Goal: Connect with others: Connect with other users

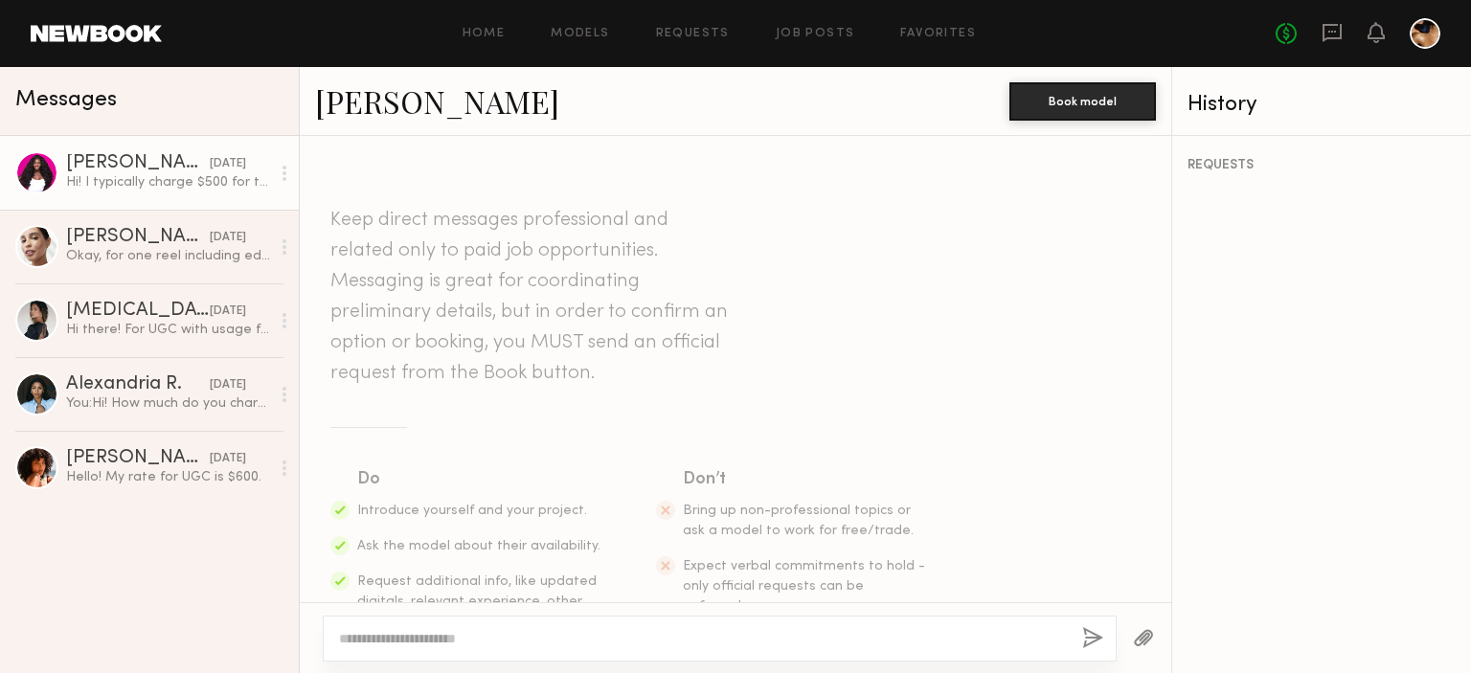
scroll to position [387, 0]
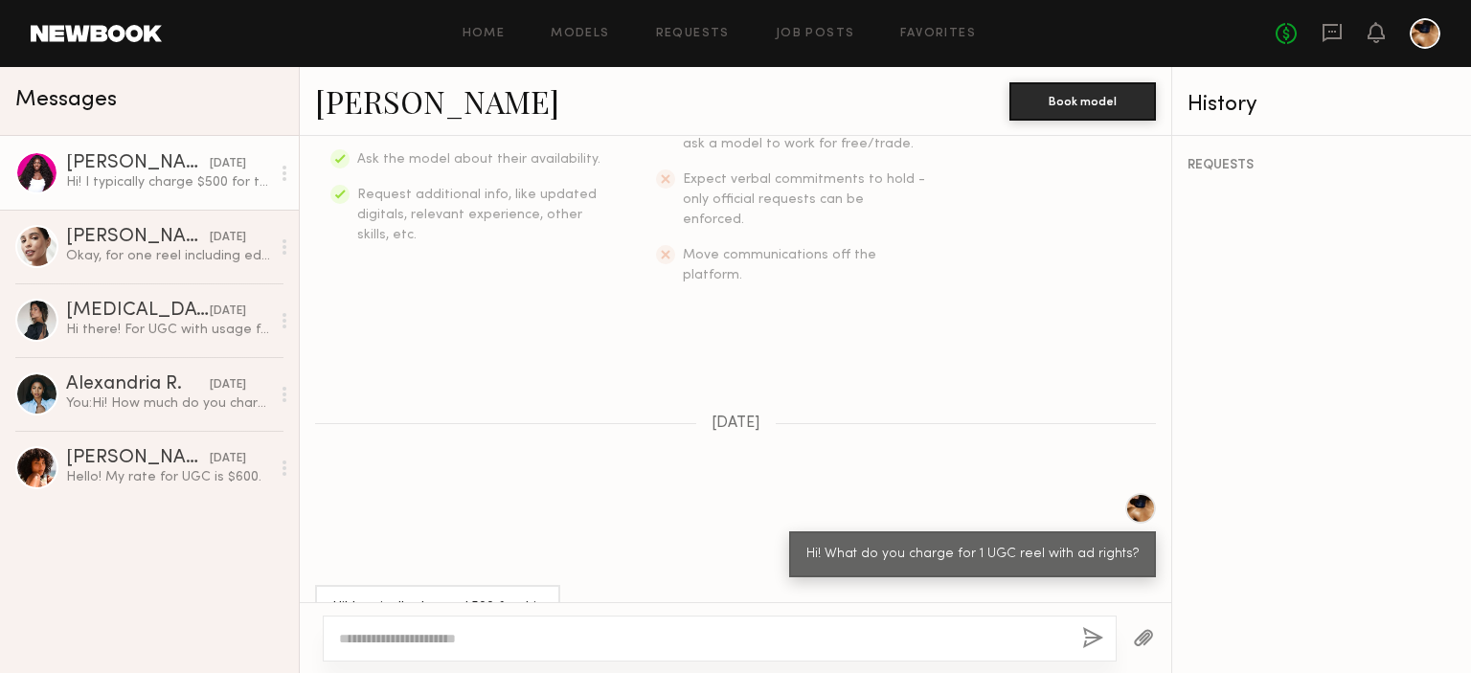
click at [370, 112] on link "Dora O." at bounding box center [437, 100] width 244 height 41
click at [289, 169] on div at bounding box center [284, 173] width 29 height 38
click at [477, 640] on textarea at bounding box center [703, 638] width 728 height 19
type textarea "**********"
click at [1092, 627] on button "button" at bounding box center [1093, 639] width 21 height 24
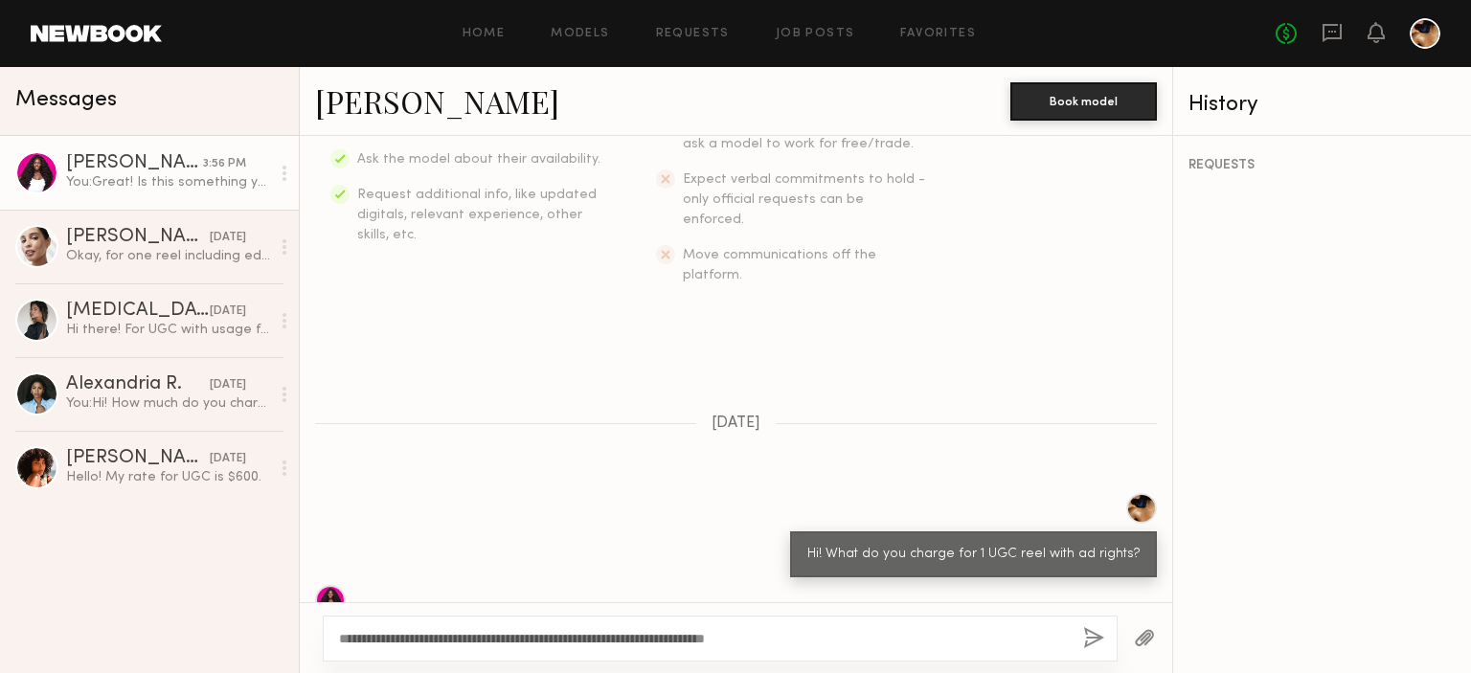
scroll to position [797, 0]
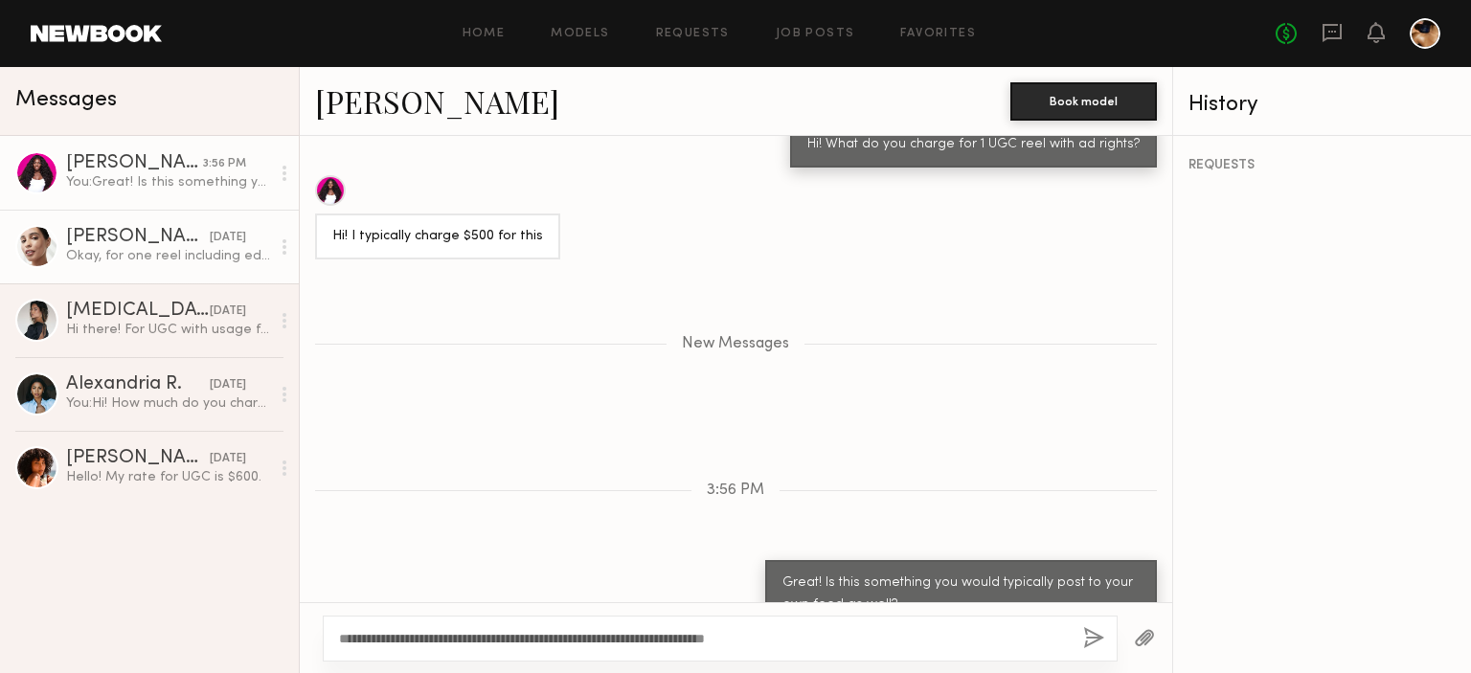
click at [121, 259] on div "Okay, for one reel including edits and rights , I charge 550" at bounding box center [168, 256] width 204 height 18
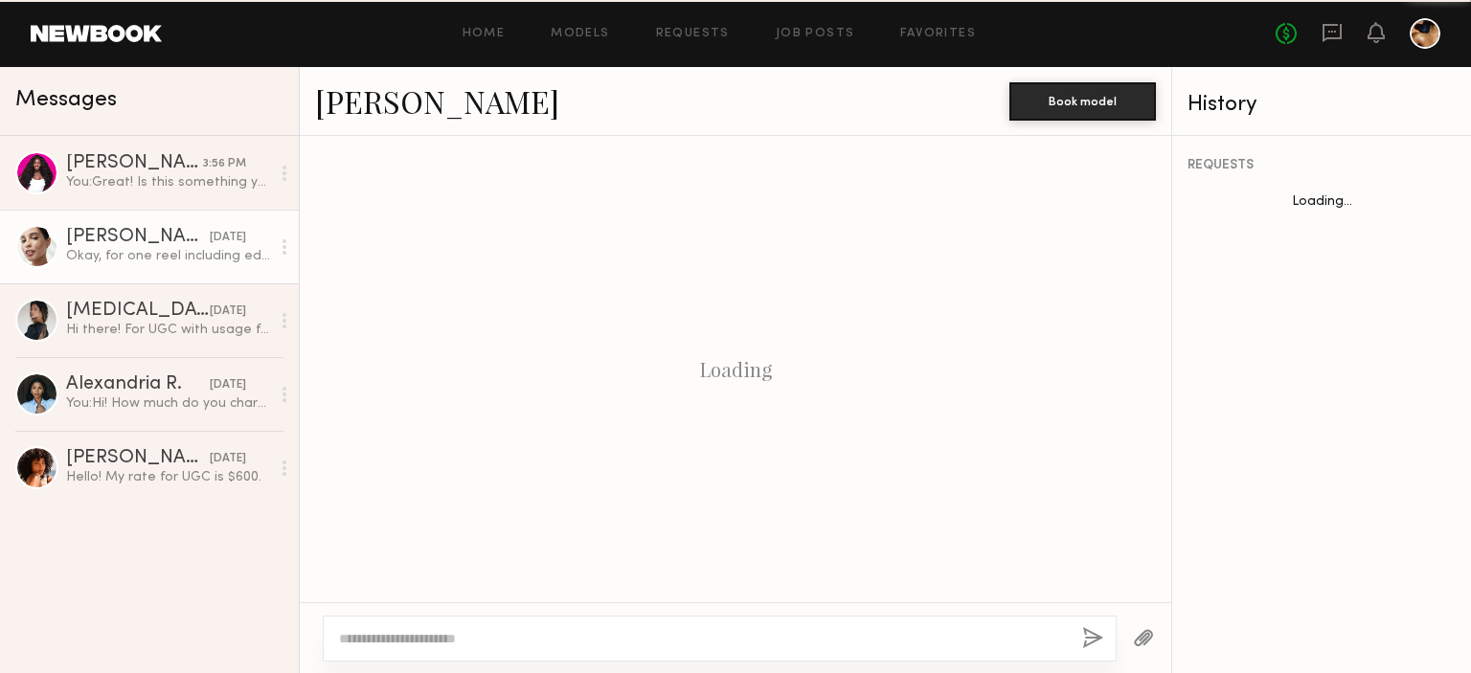
scroll to position [569, 0]
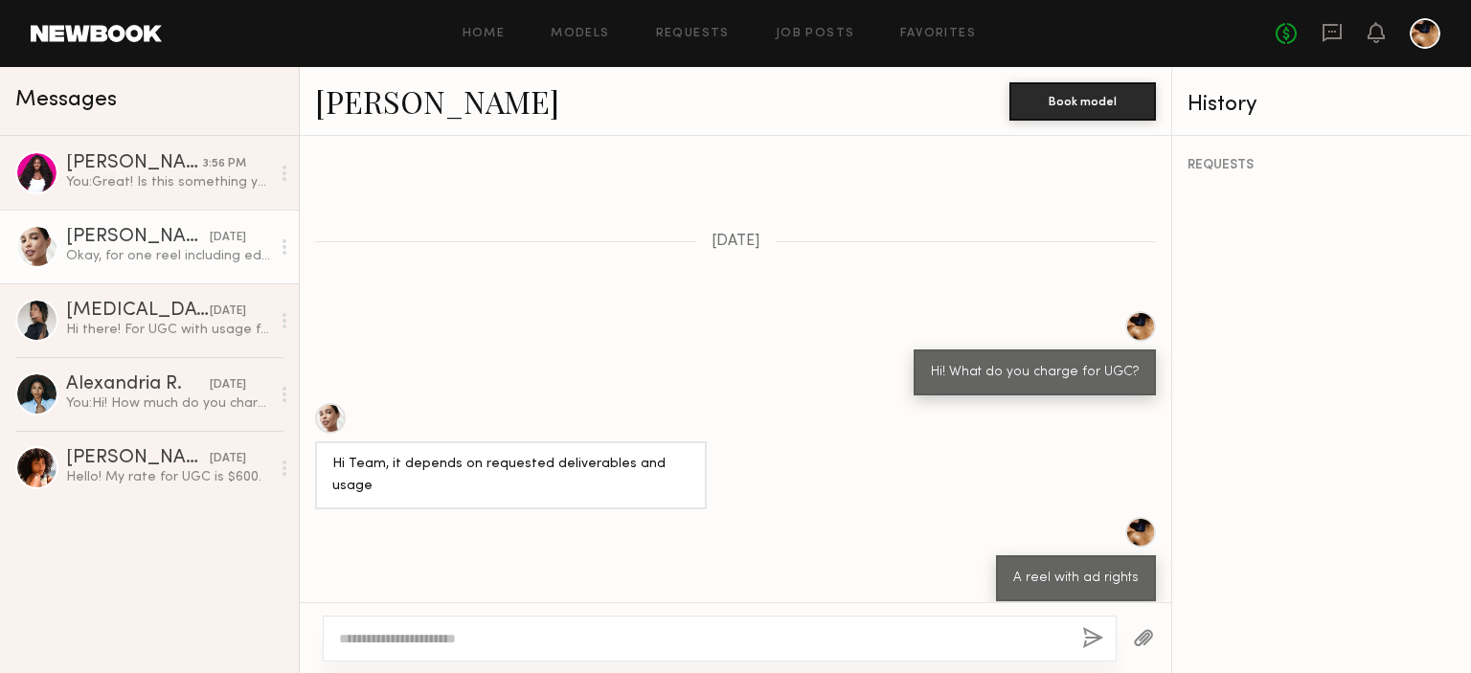
click at [375, 105] on link "[PERSON_NAME]" at bounding box center [437, 100] width 244 height 41
click at [601, 628] on div at bounding box center [720, 639] width 794 height 46
click at [607, 645] on textarea at bounding box center [703, 638] width 728 height 19
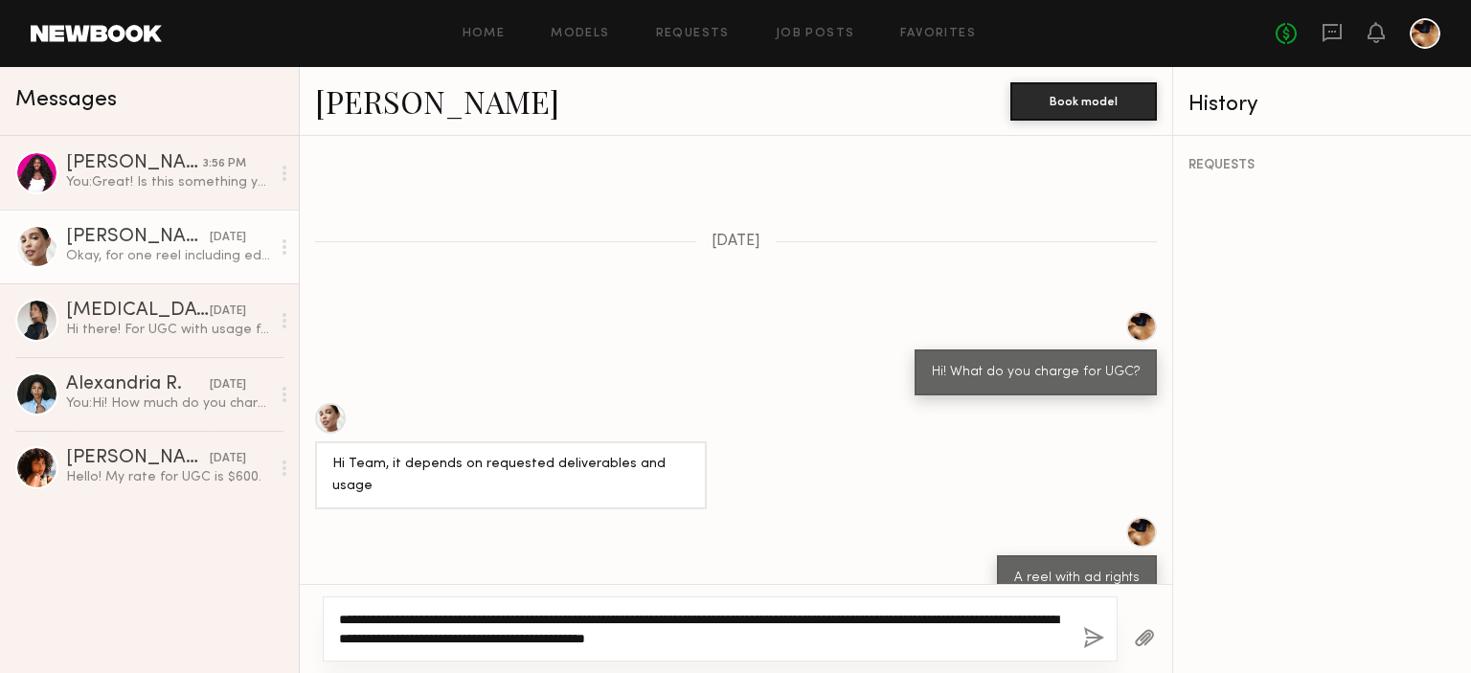
type textarea "**********"
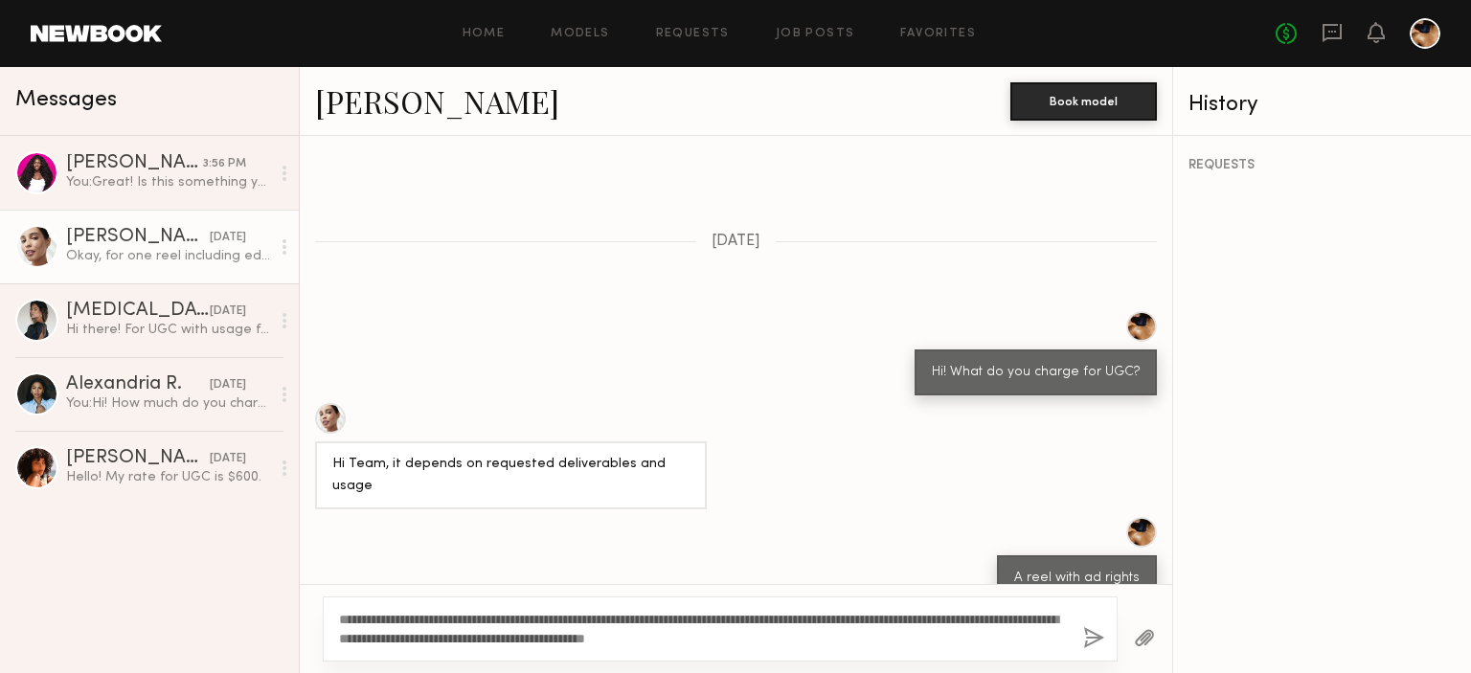
click at [1099, 642] on button "button" at bounding box center [1093, 639] width 21 height 24
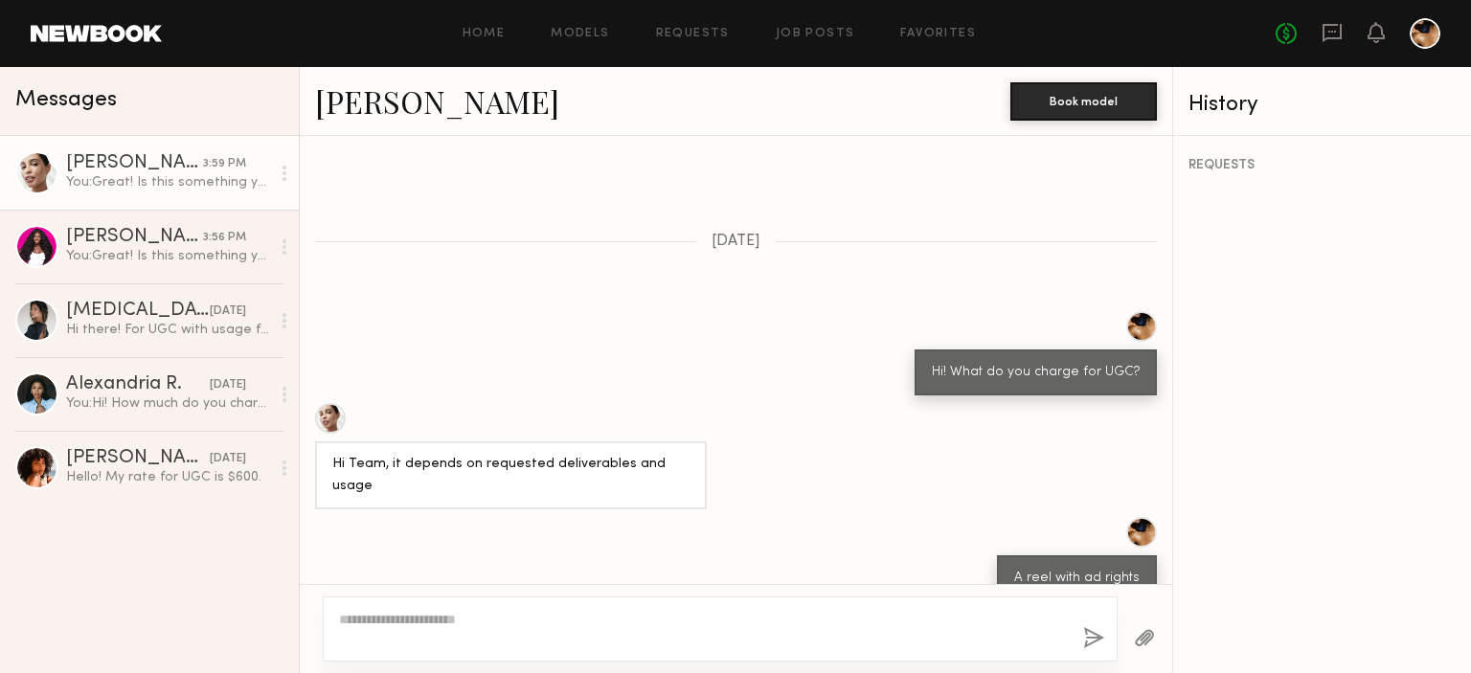
scroll to position [1023, 0]
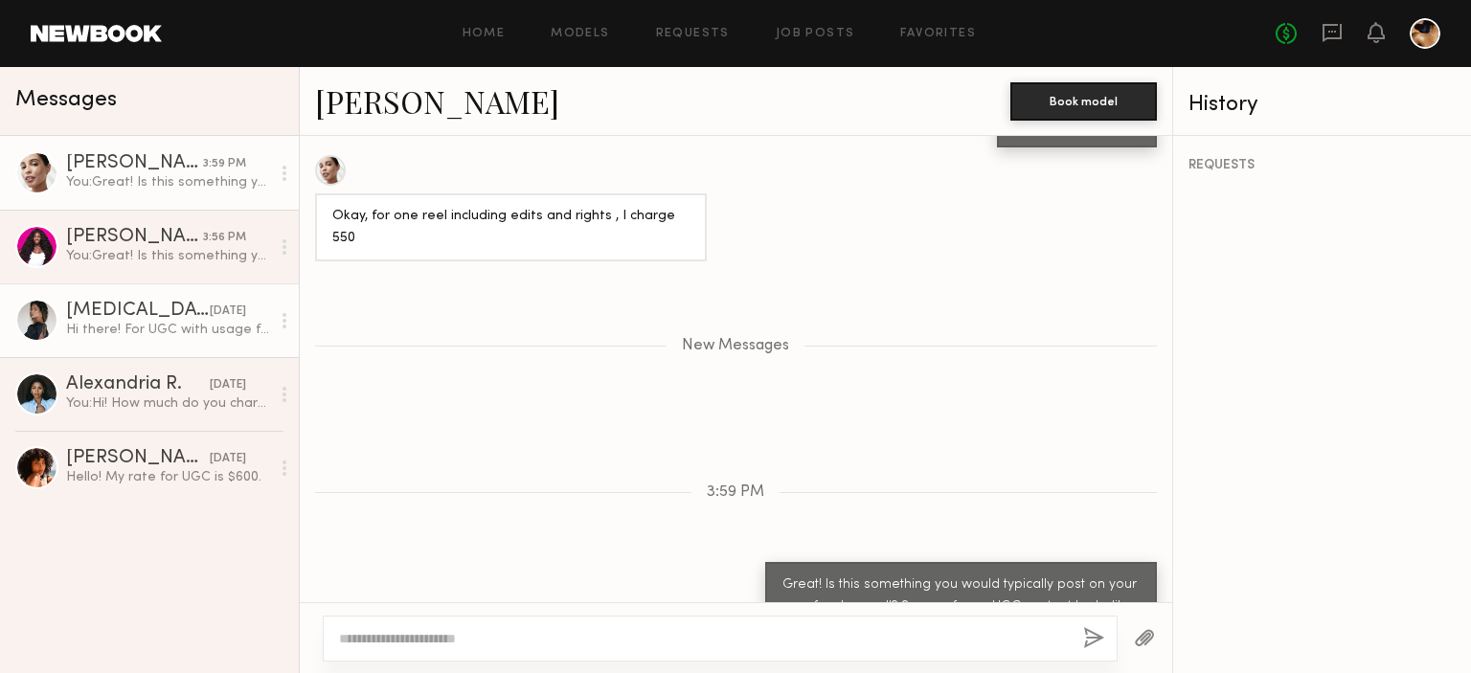
click at [174, 311] on div "Kyra S." at bounding box center [138, 311] width 144 height 19
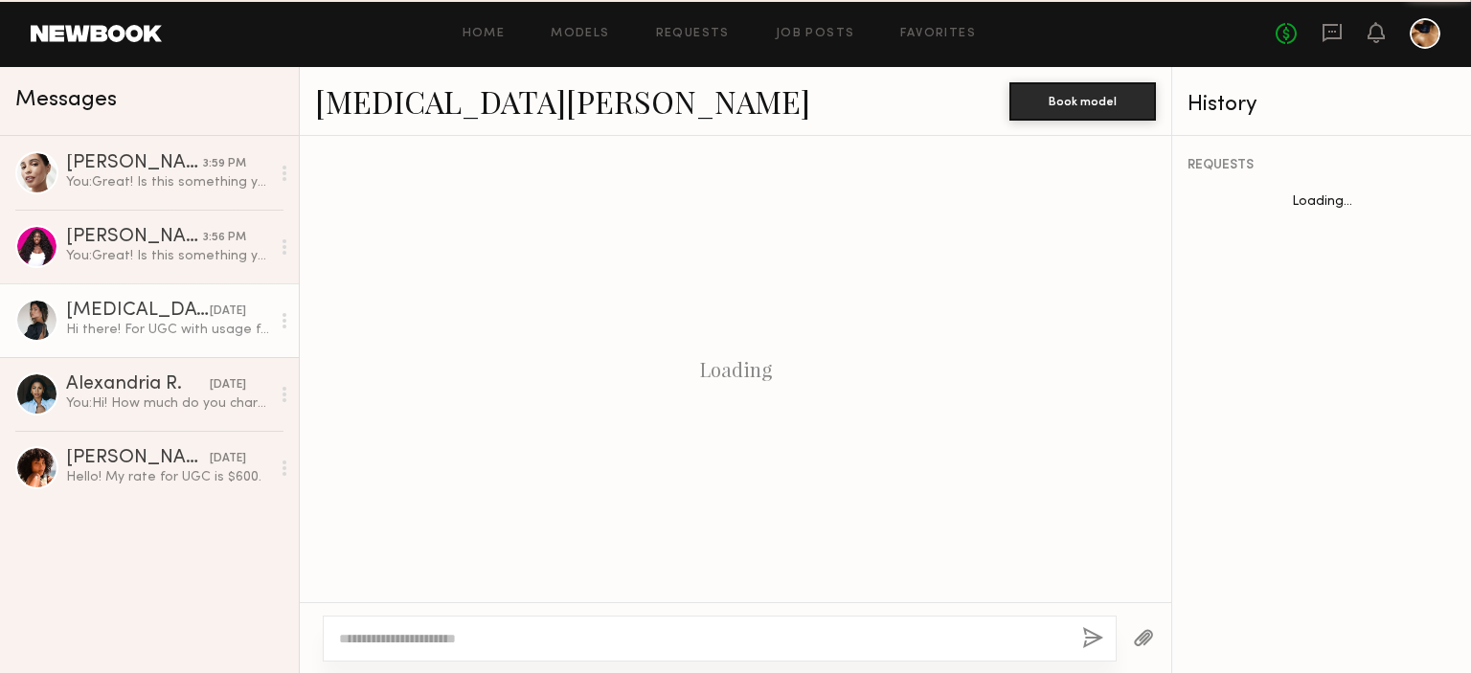
scroll to position [387, 0]
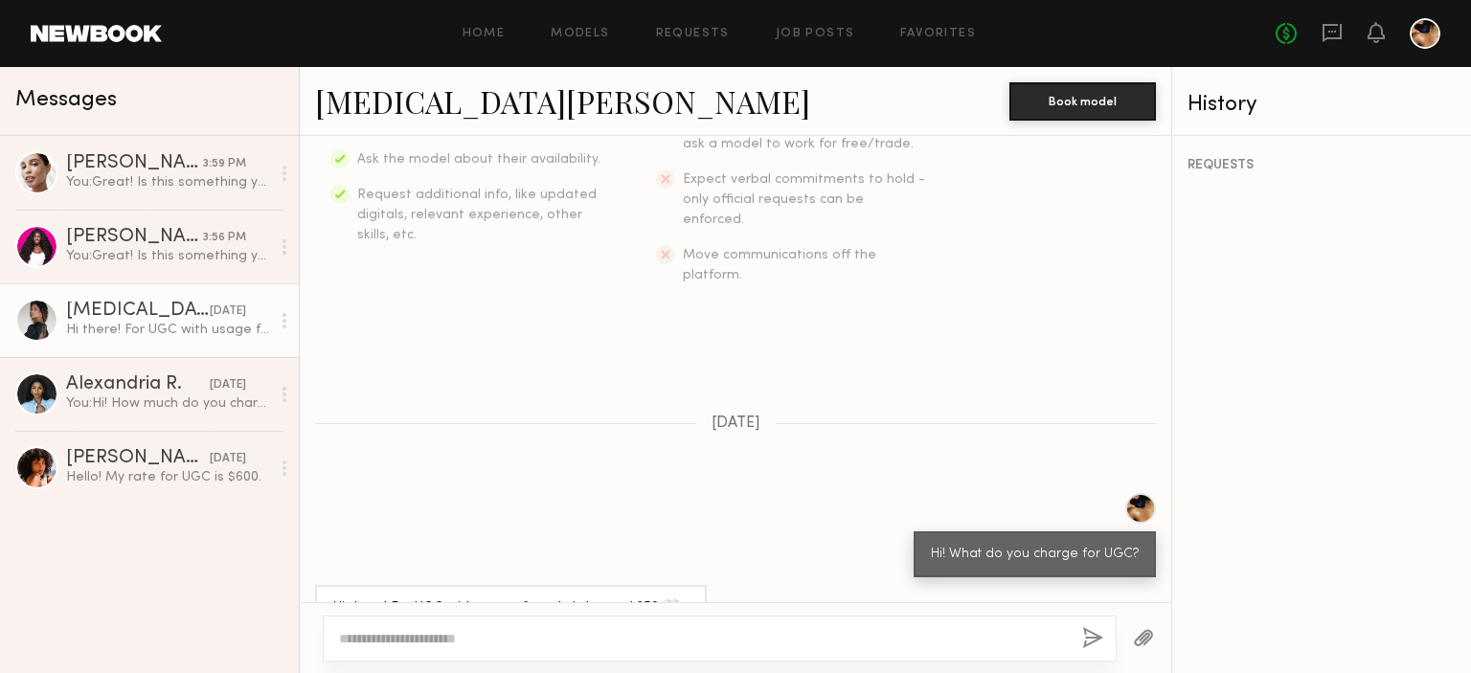
click at [372, 94] on link "Kyra S." at bounding box center [562, 100] width 495 height 41
click at [437, 642] on textarea at bounding box center [703, 638] width 728 height 19
paste textarea "**********"
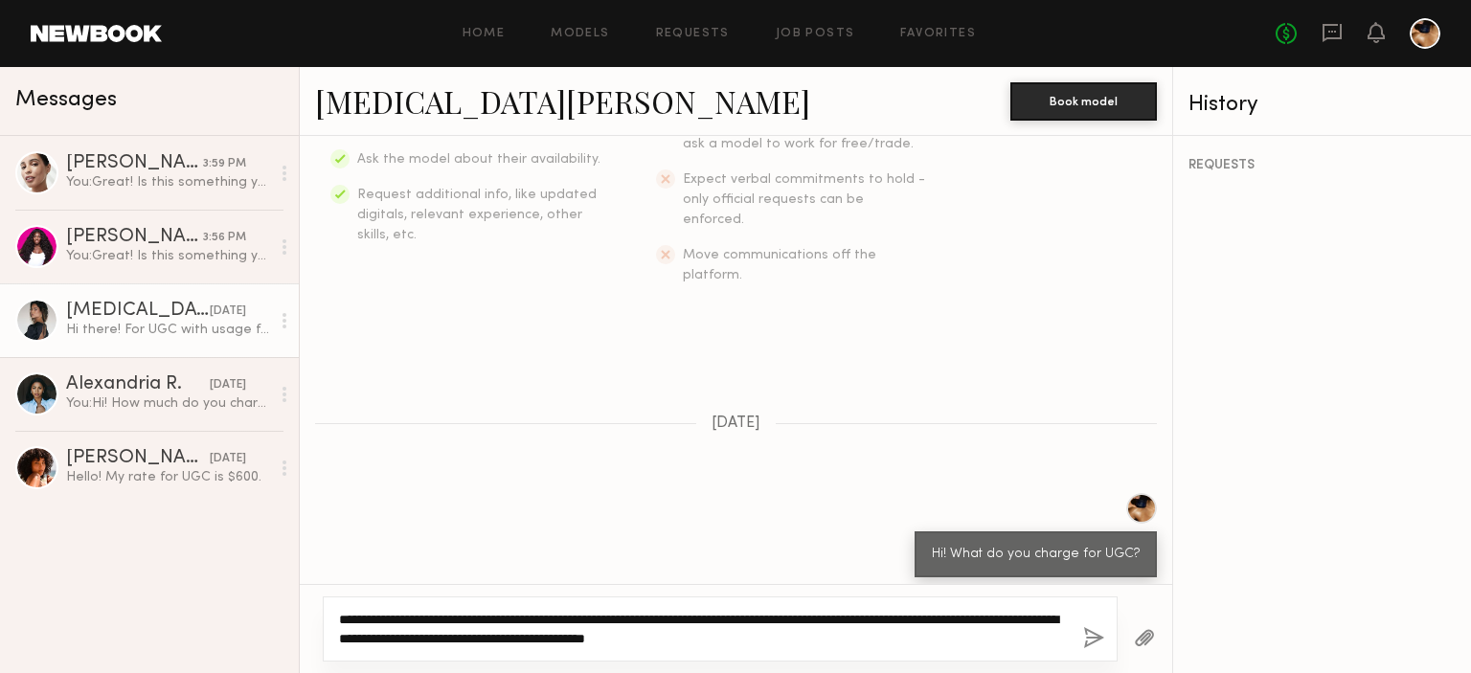
drag, startPoint x: 879, startPoint y: 635, endPoint x: 804, endPoint y: 614, distance: 78.5
click at [804, 614] on textarea "**********" at bounding box center [703, 629] width 729 height 38
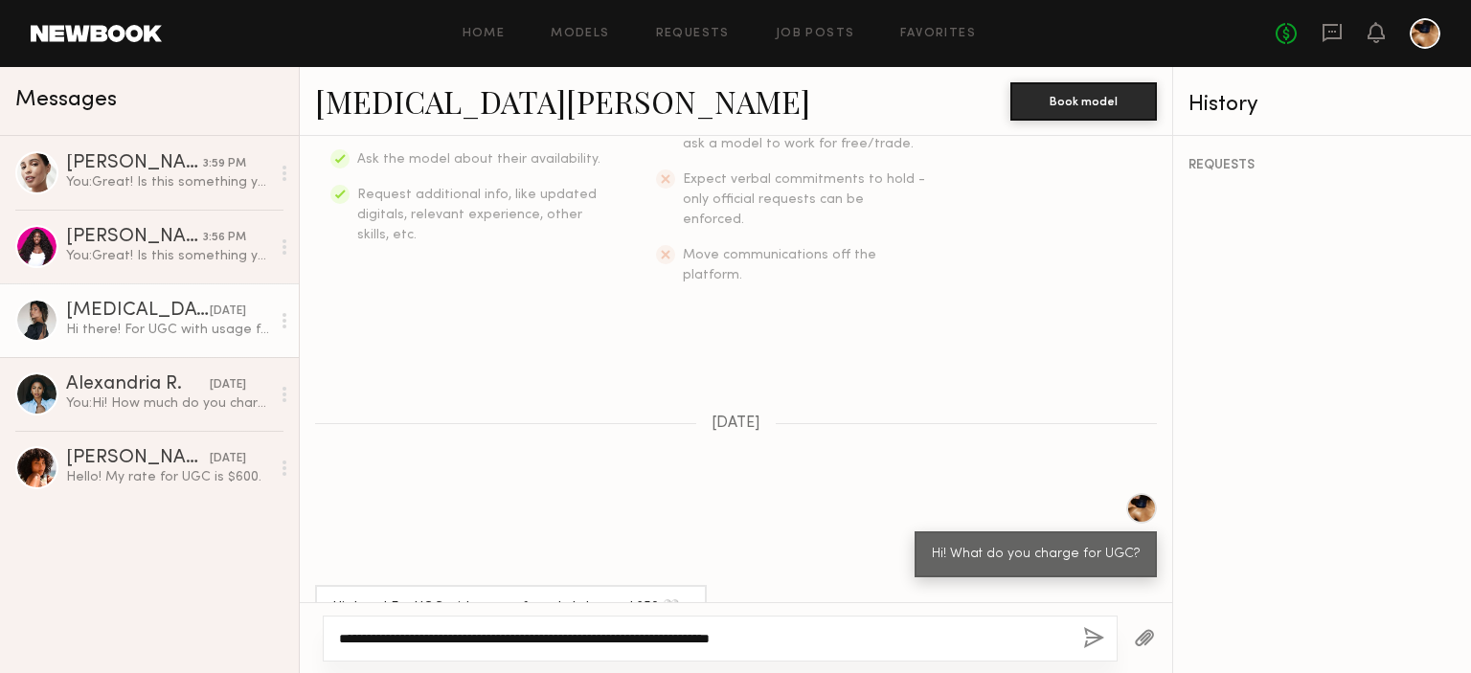
type textarea "**********"
click at [1098, 637] on button "button" at bounding box center [1093, 639] width 21 height 24
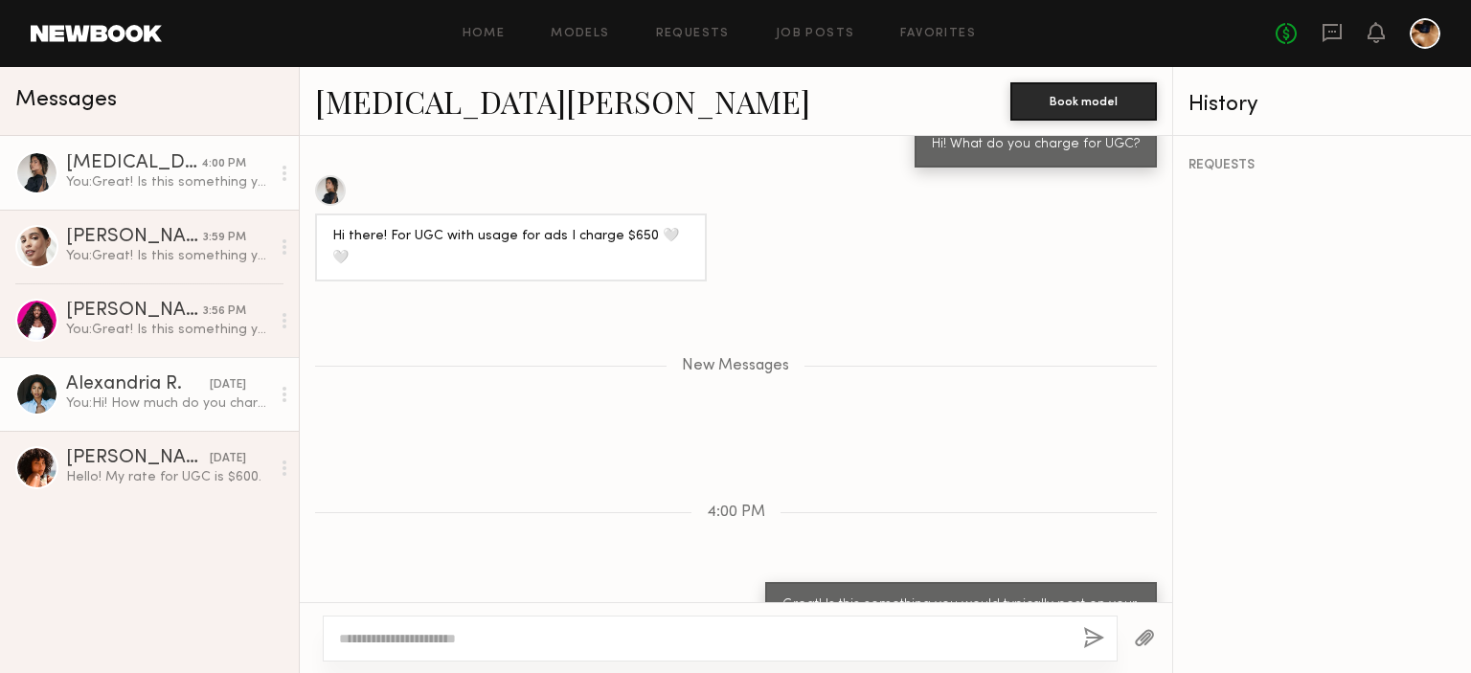
click at [160, 388] on div "Alexandria R." at bounding box center [138, 384] width 144 height 19
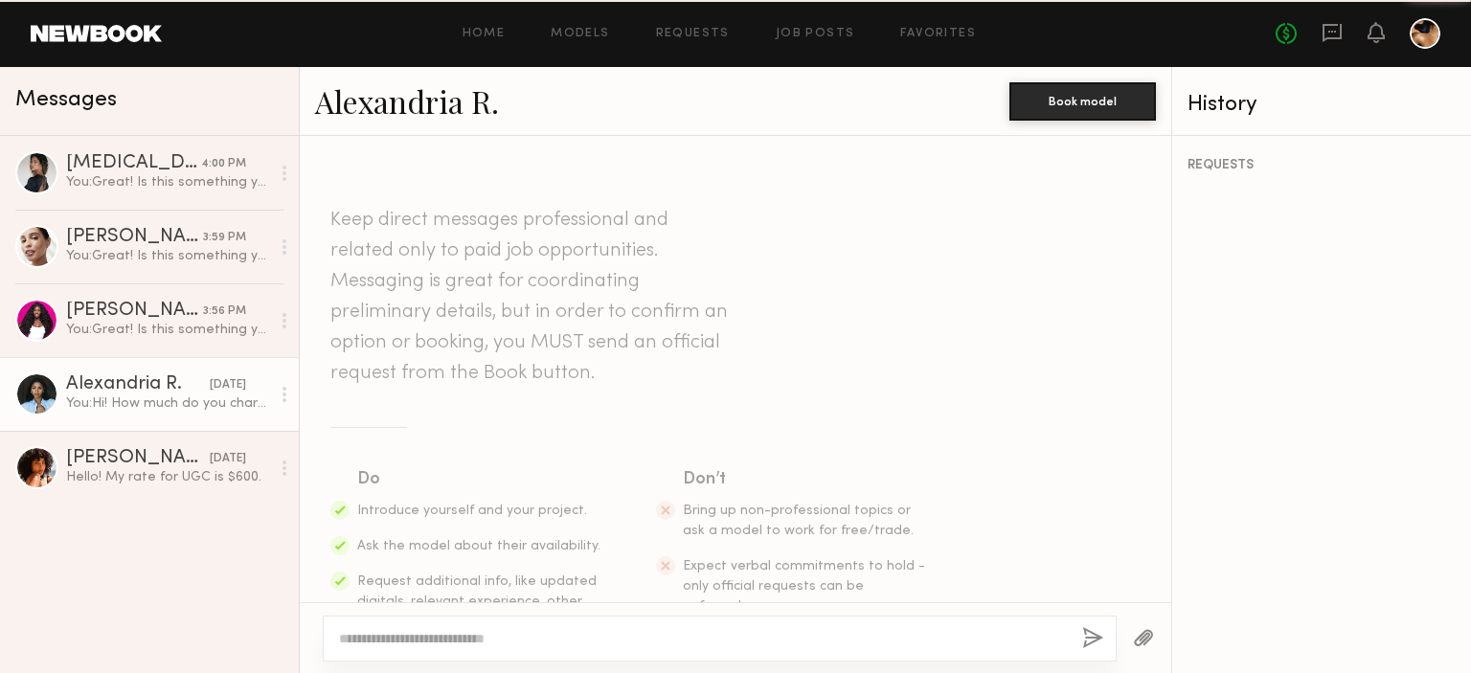
scroll to position [333, 0]
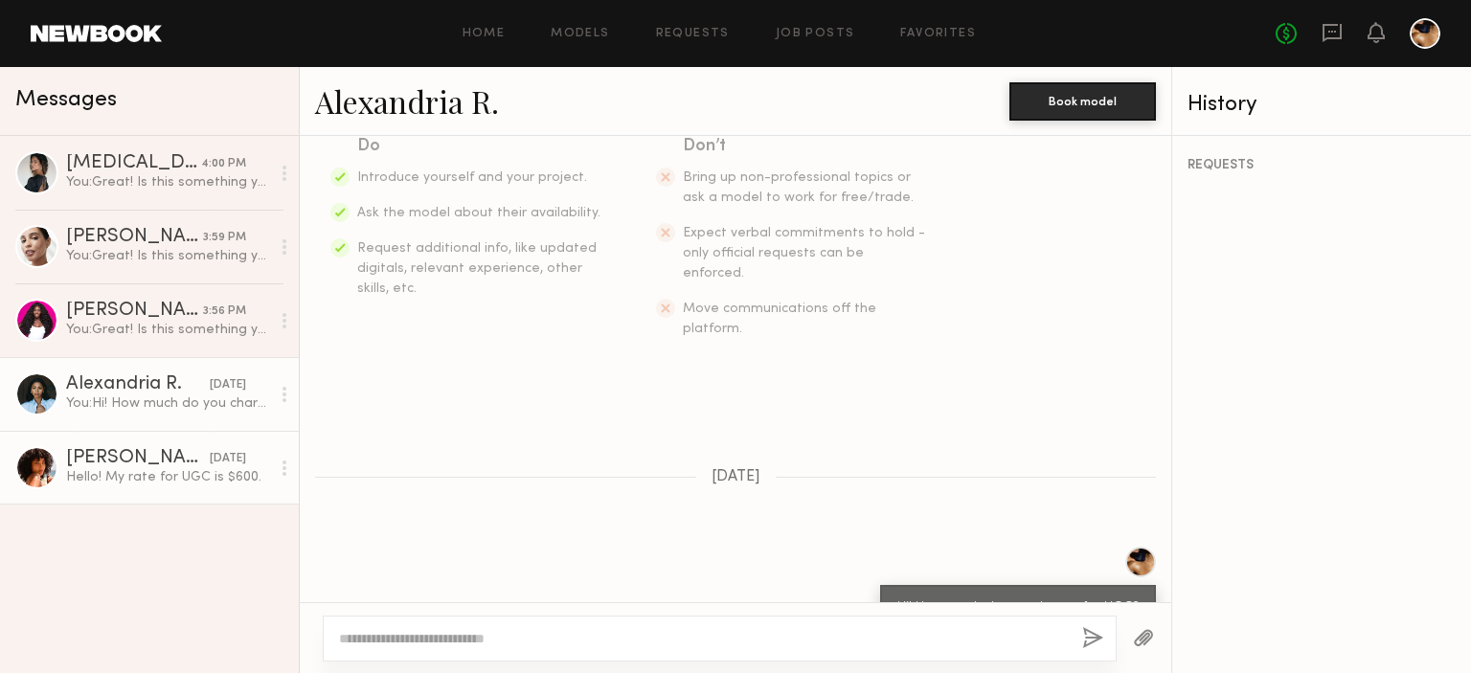
click at [105, 493] on link "Emely M. 08/11/2025 Hello! My rate for UGC is $600." at bounding box center [149, 468] width 299 height 74
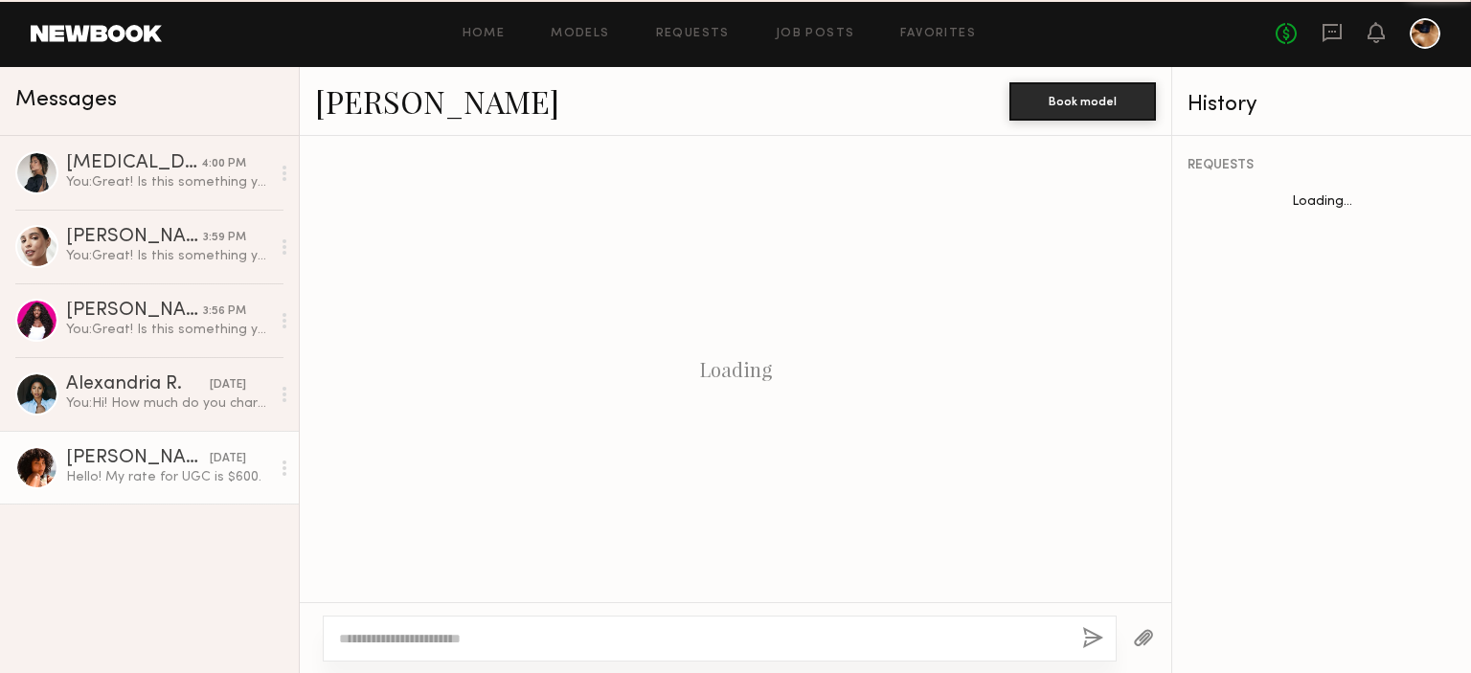
scroll to position [387, 0]
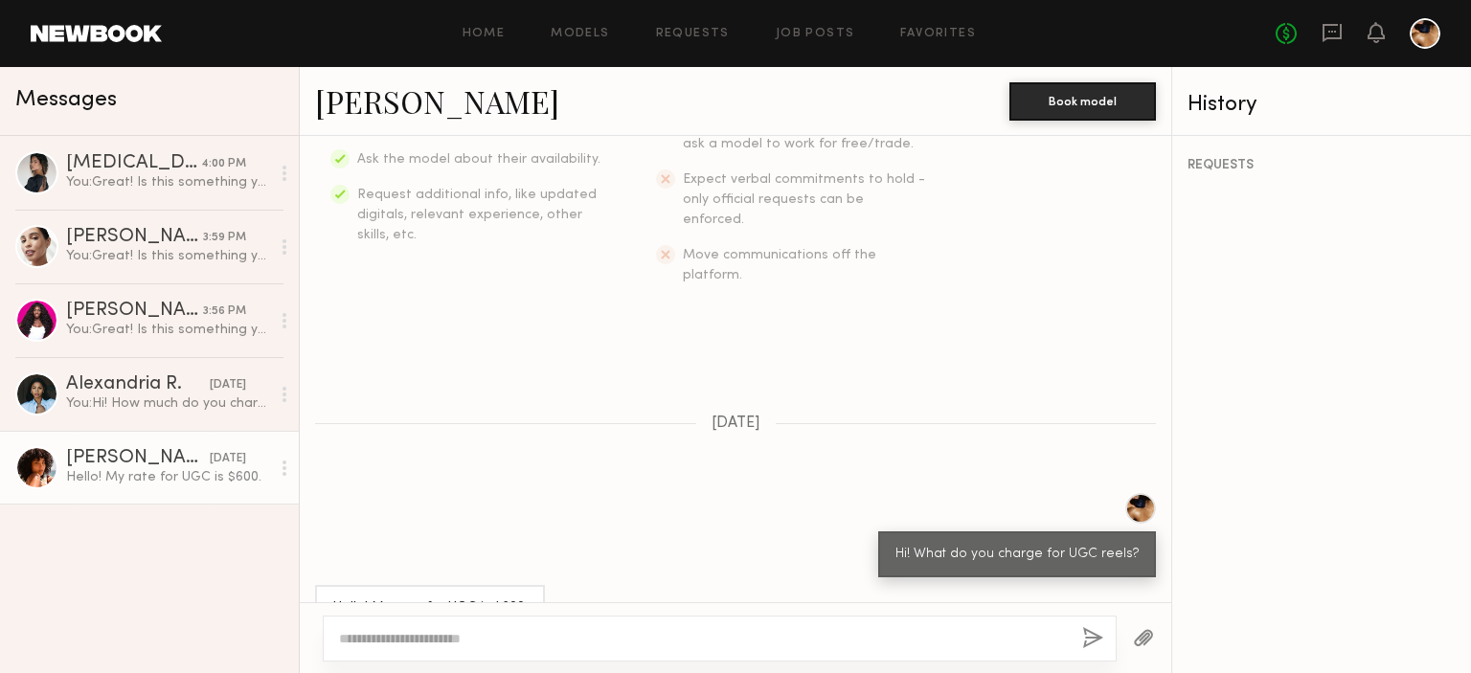
click at [408, 110] on link "Emely M." at bounding box center [437, 100] width 244 height 41
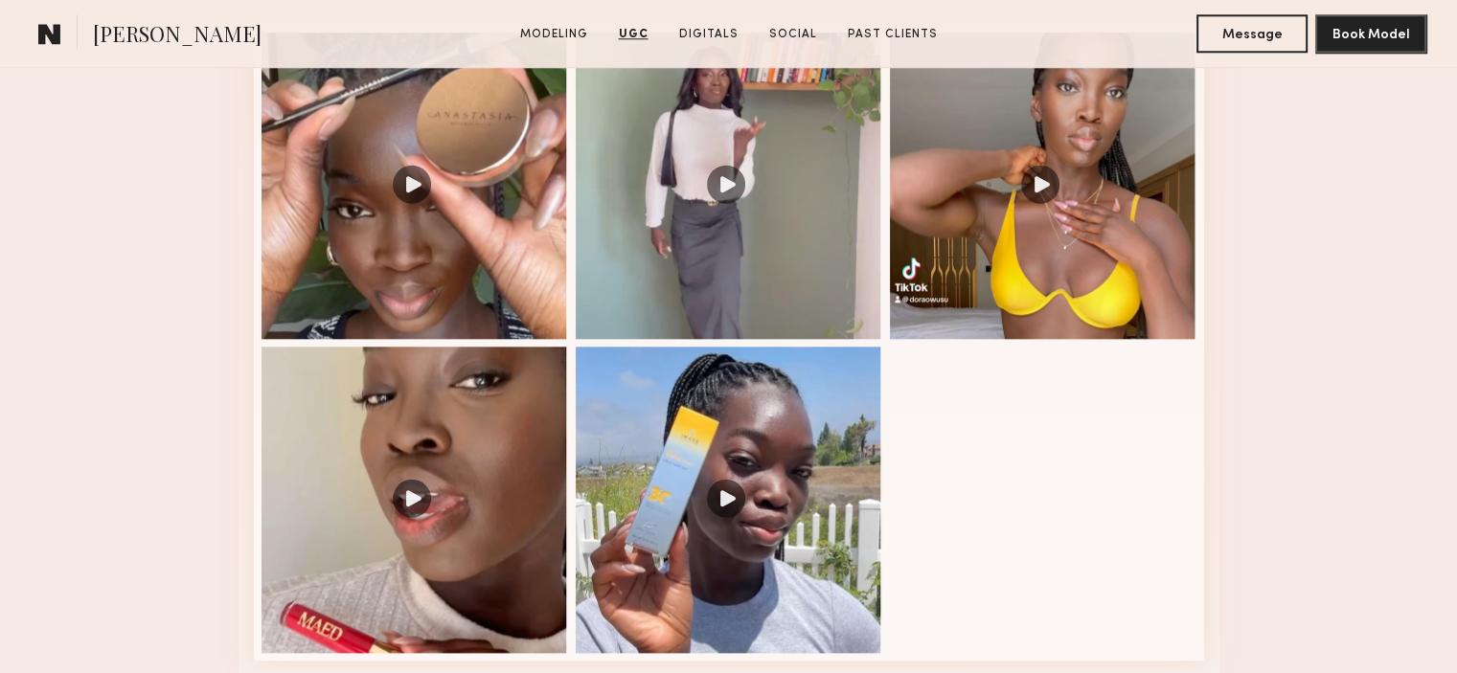
scroll to position [2097, 0]
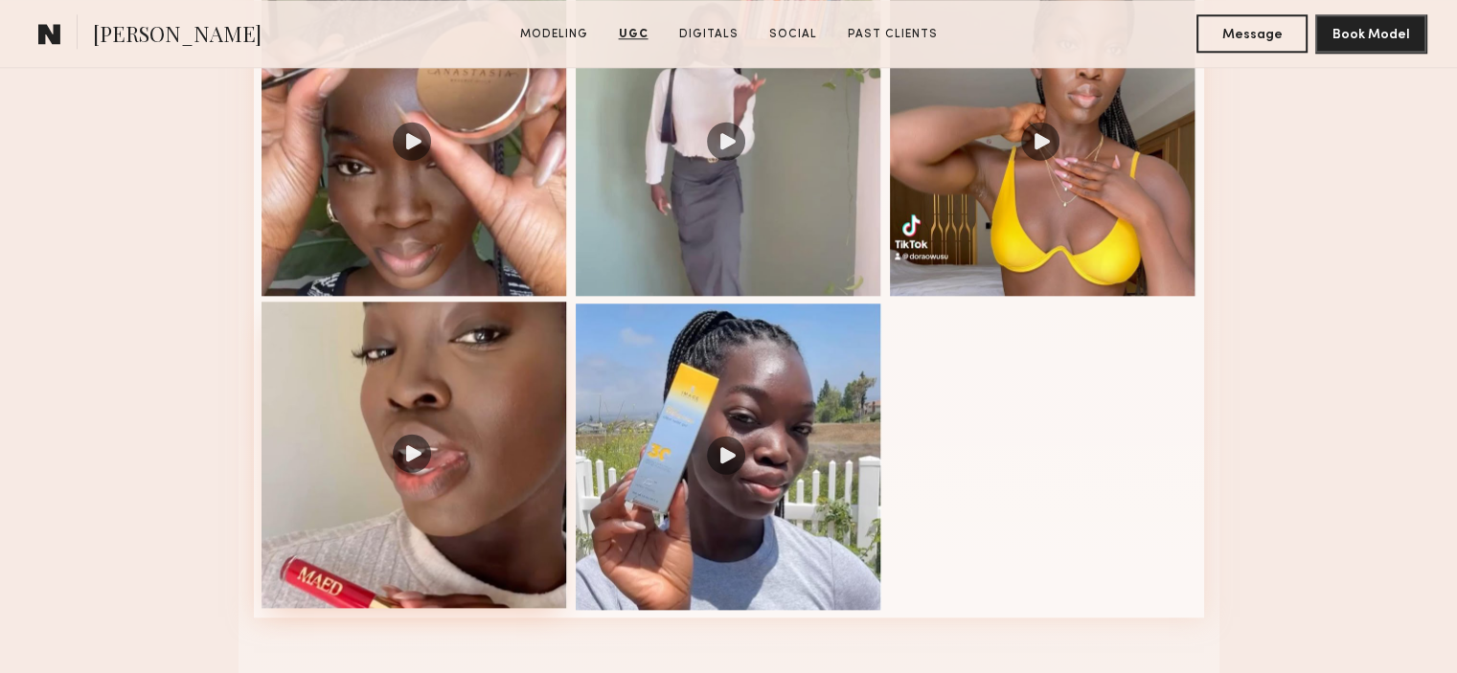
click at [415, 470] on div at bounding box center [414, 455] width 306 height 306
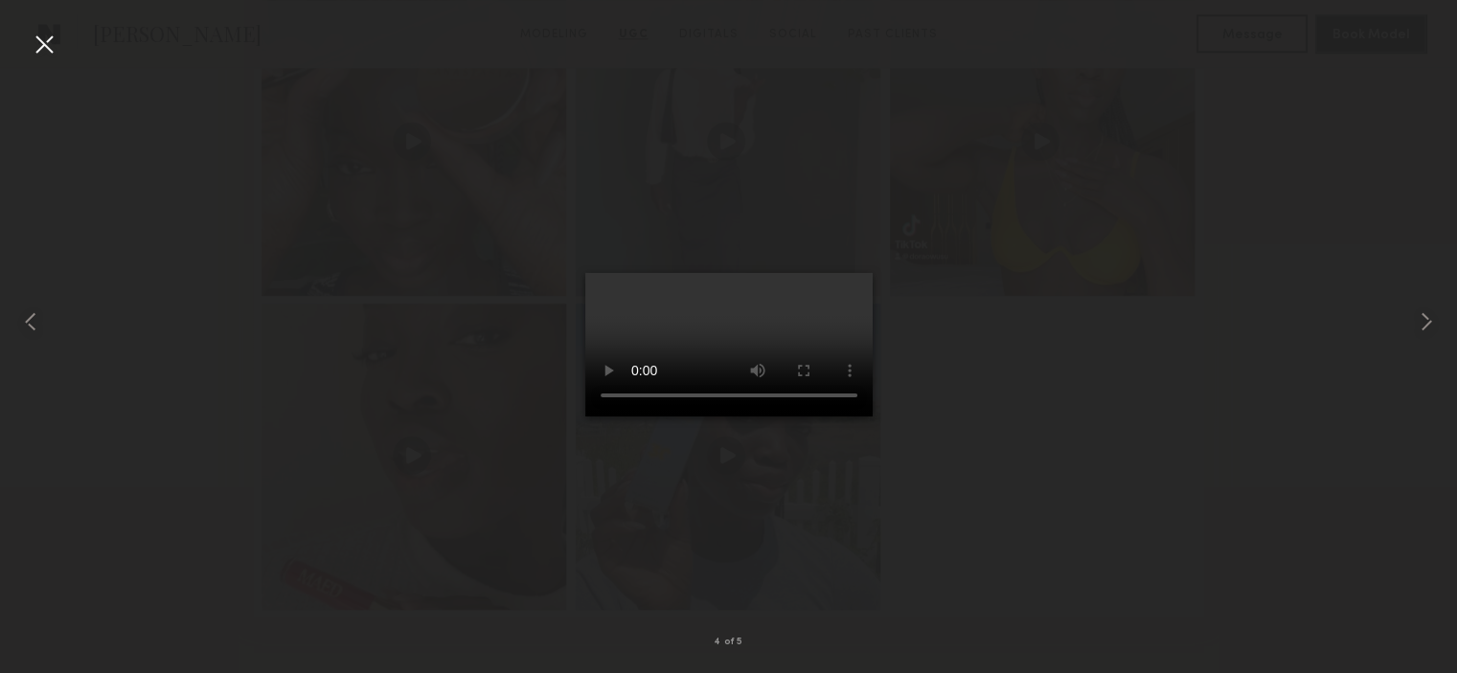
click at [1024, 325] on div at bounding box center [728, 321] width 1457 height 581
click at [1021, 351] on div at bounding box center [728, 321] width 1457 height 581
click at [1426, 325] on common-icon at bounding box center [1426, 321] width 31 height 31
click at [1436, 328] on common-icon at bounding box center [1426, 321] width 31 height 31
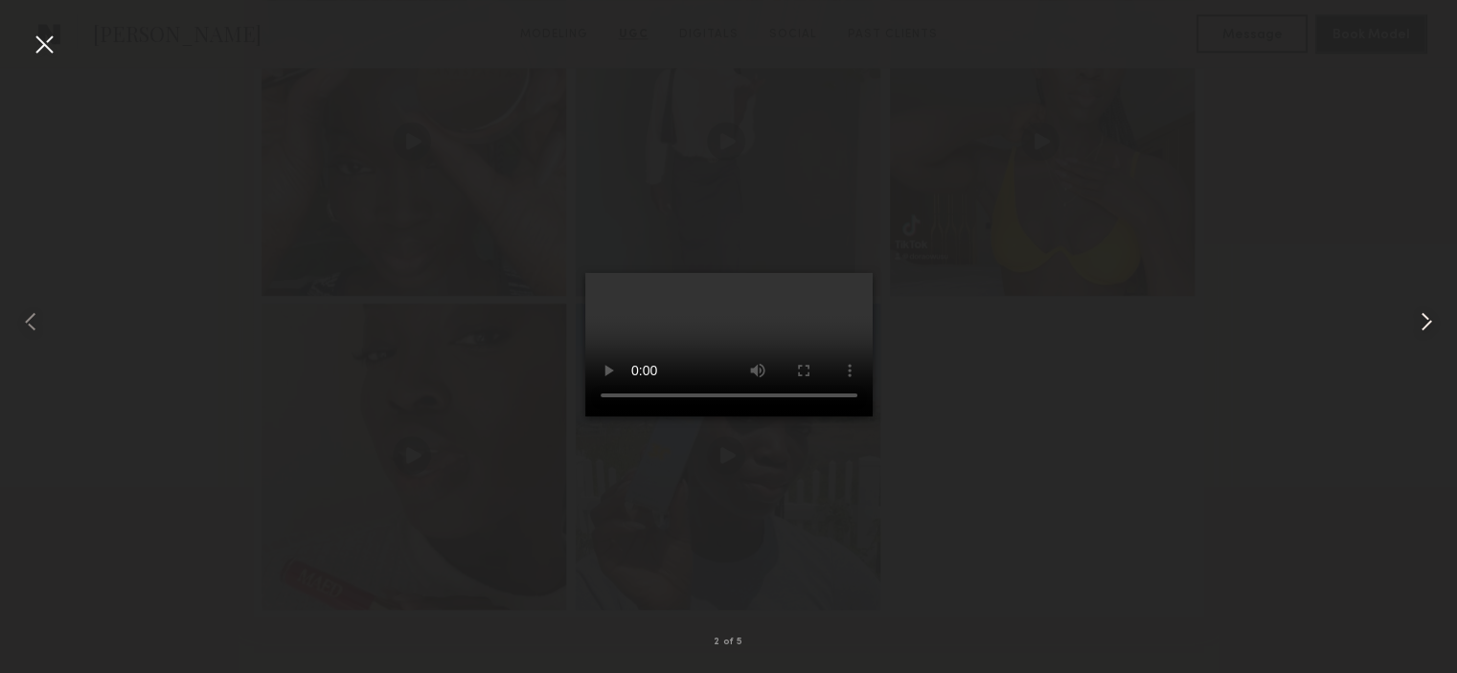
click at [1436, 328] on common-icon at bounding box center [1426, 321] width 31 height 31
click at [1217, 436] on div at bounding box center [728, 321] width 1457 height 581
click at [53, 45] on div at bounding box center [44, 44] width 31 height 31
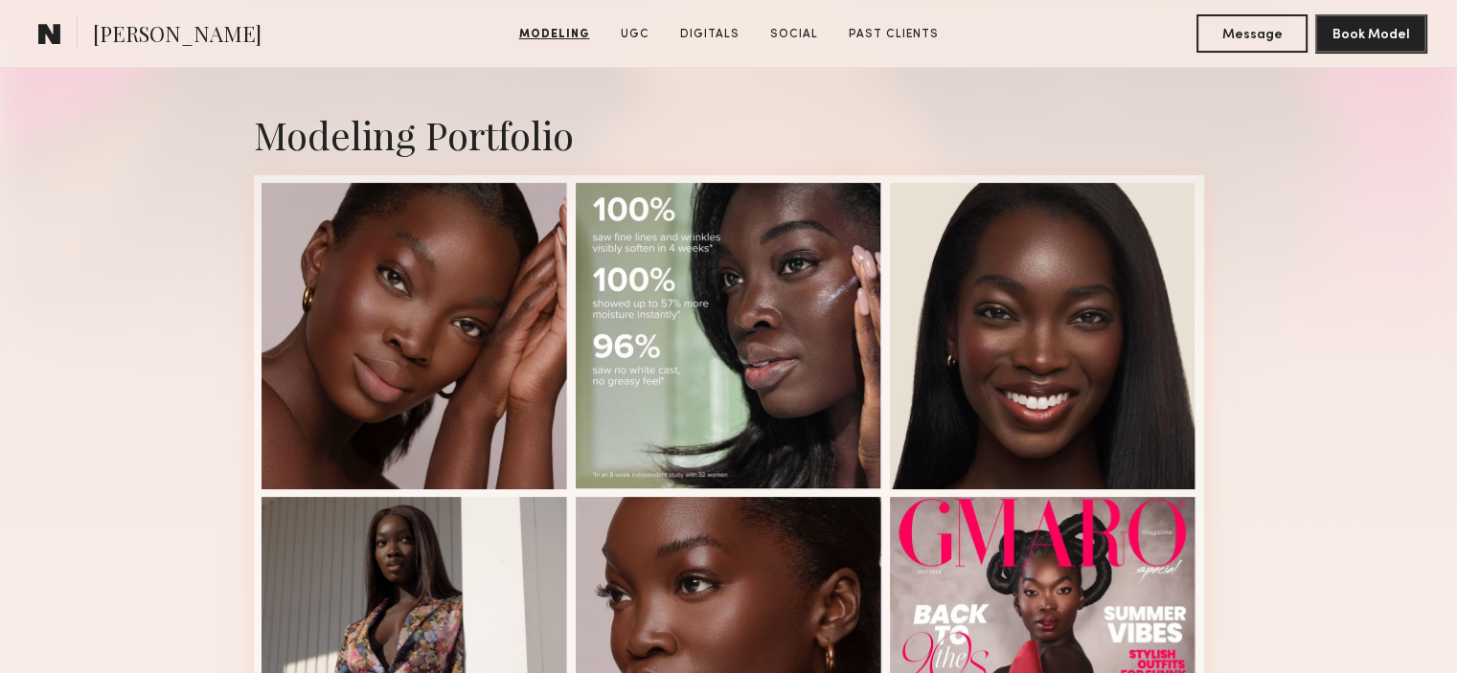
scroll to position [0, 0]
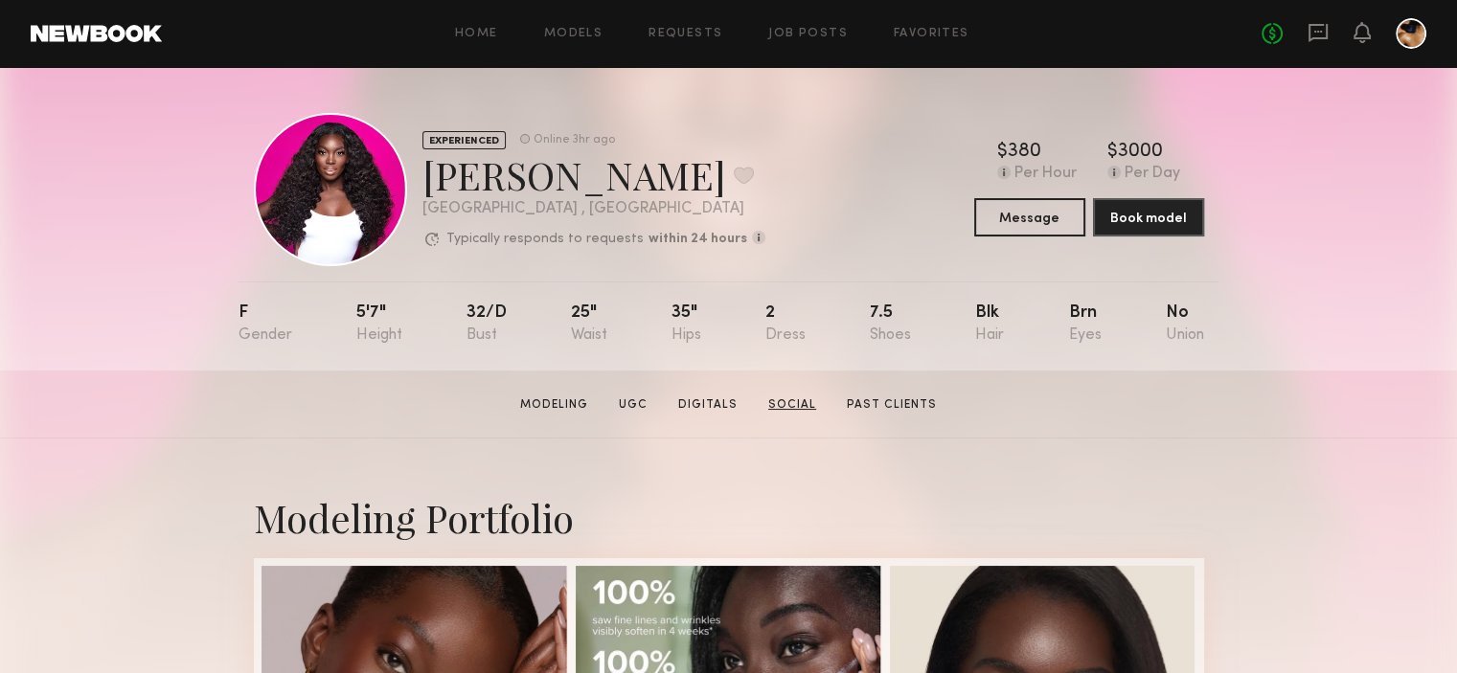
click at [798, 413] on link "Social" at bounding box center [791, 404] width 63 height 17
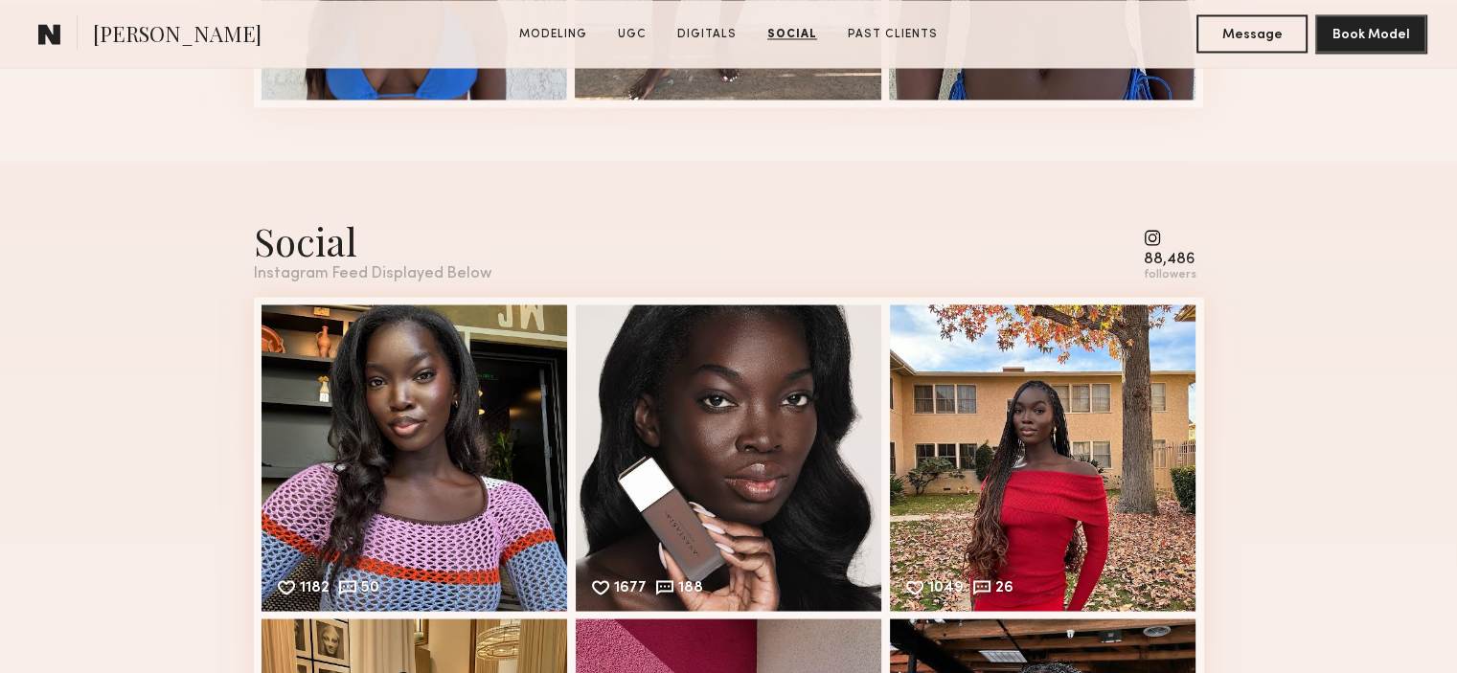
scroll to position [3441, 0]
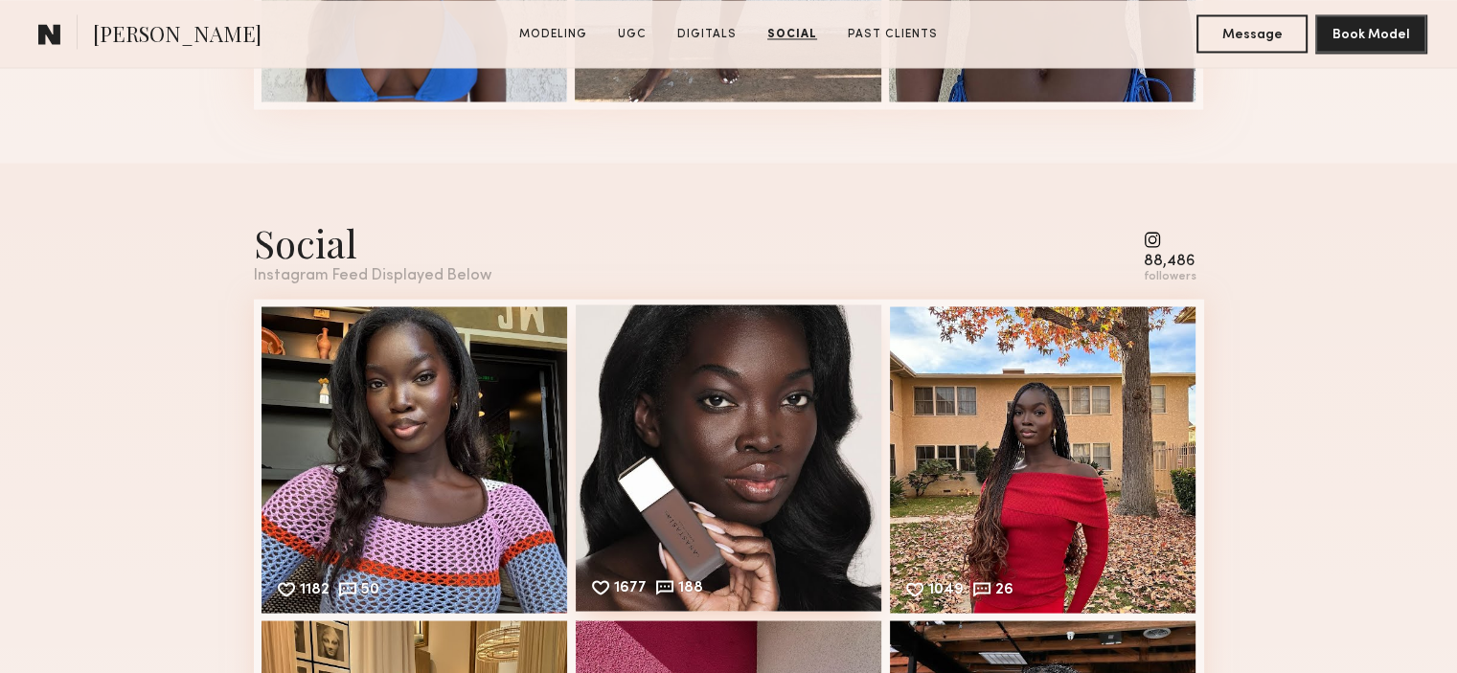
click at [729, 443] on div "1677 188 Likes & comments displayed to show model’s engagement" at bounding box center [729, 458] width 306 height 306
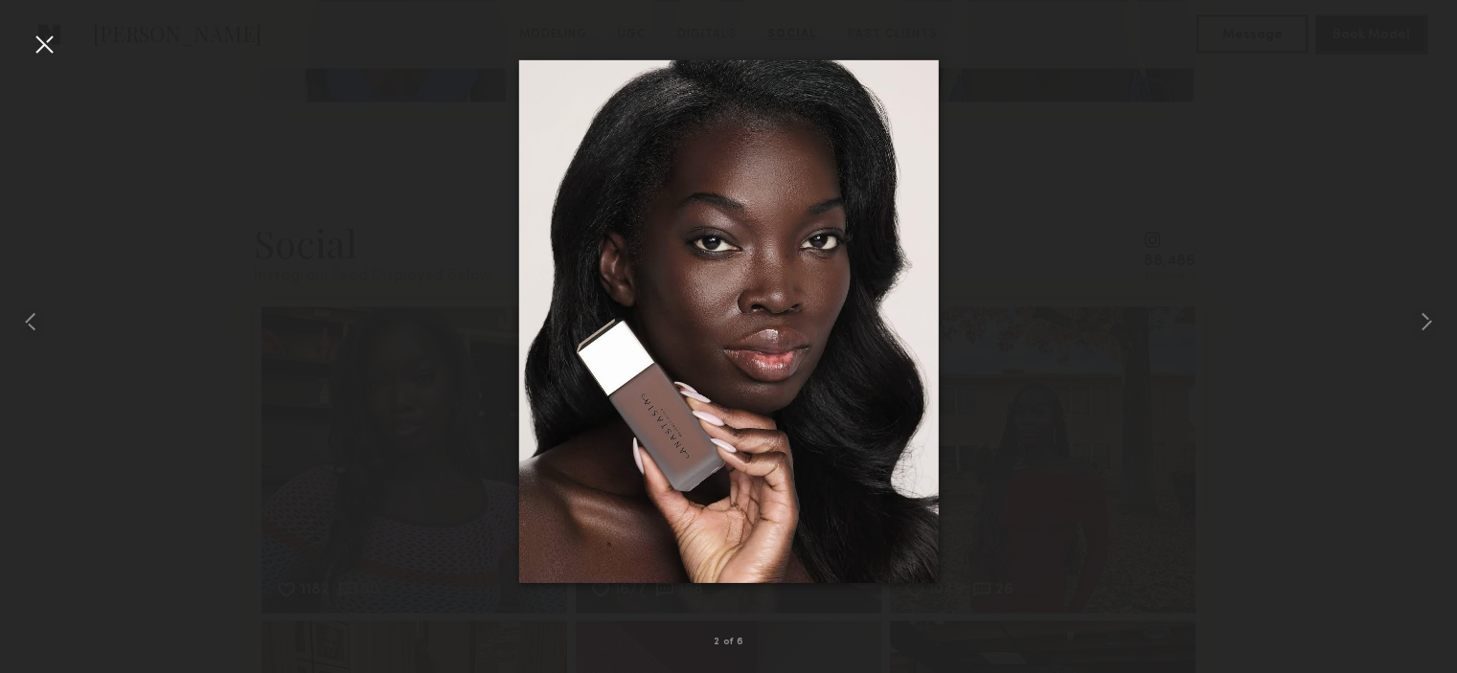
click at [40, 45] on div at bounding box center [44, 44] width 31 height 31
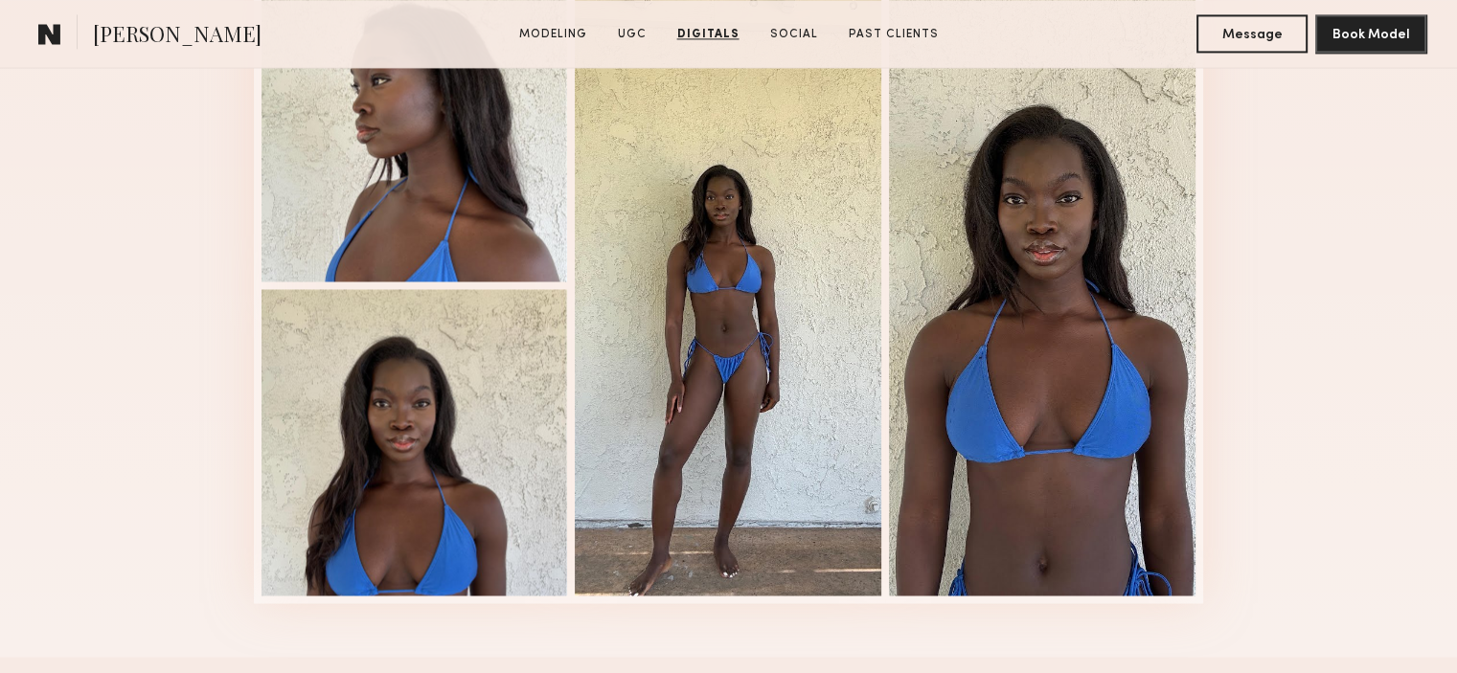
scroll to position [2556, 0]
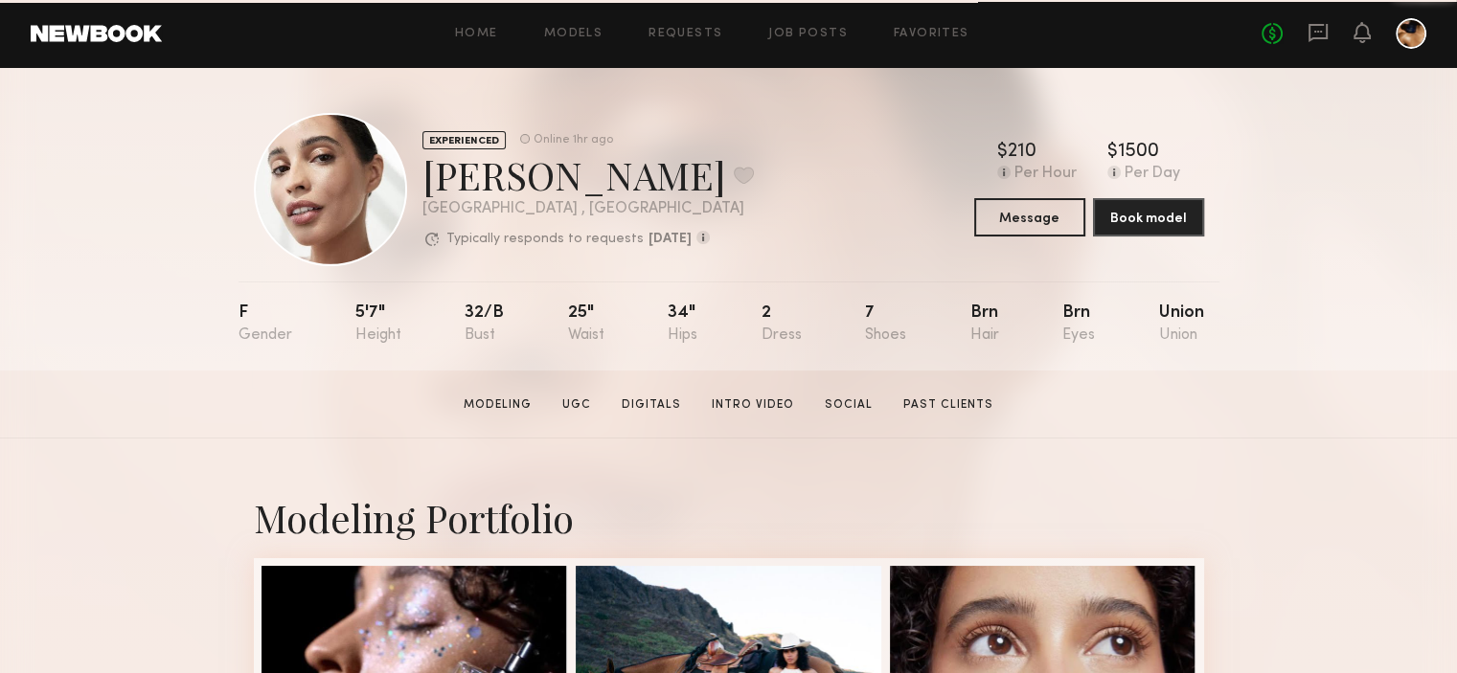
scroll to position [52, 0]
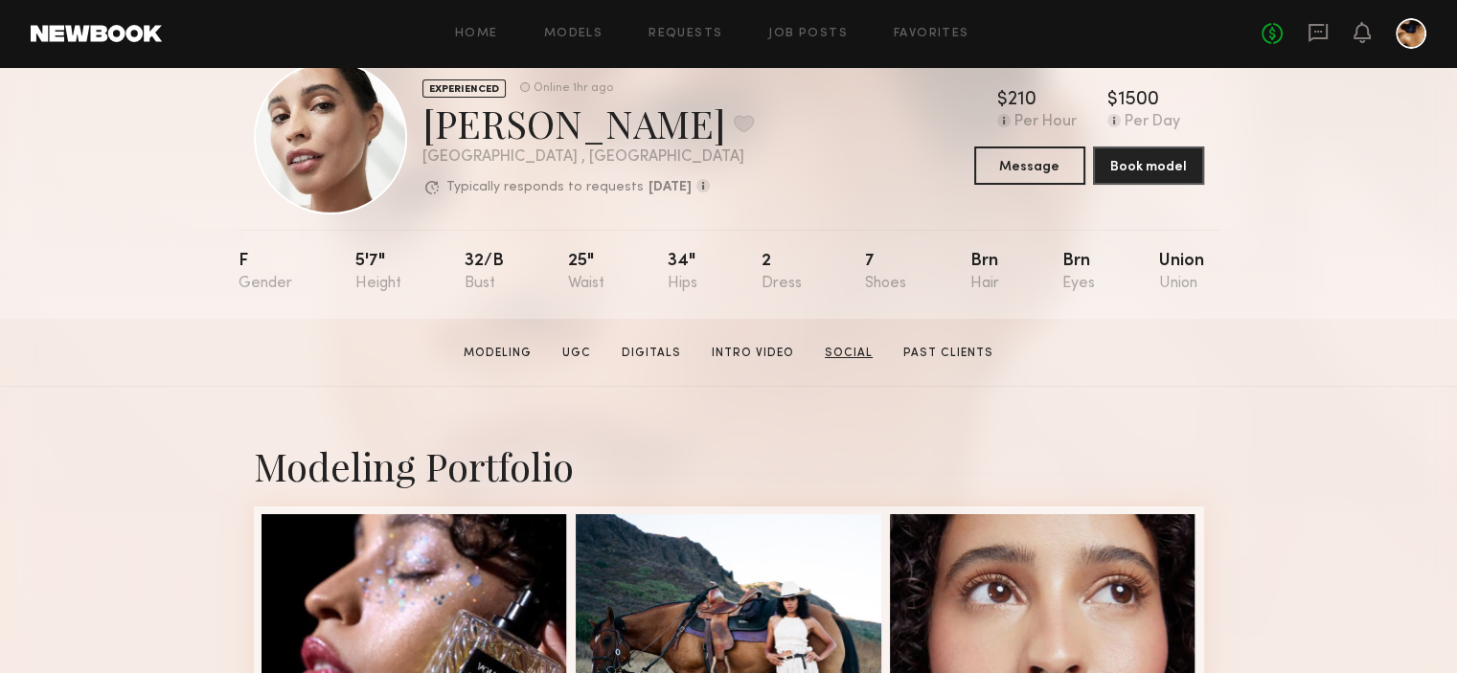
click at [846, 360] on link "Social" at bounding box center [848, 353] width 63 height 17
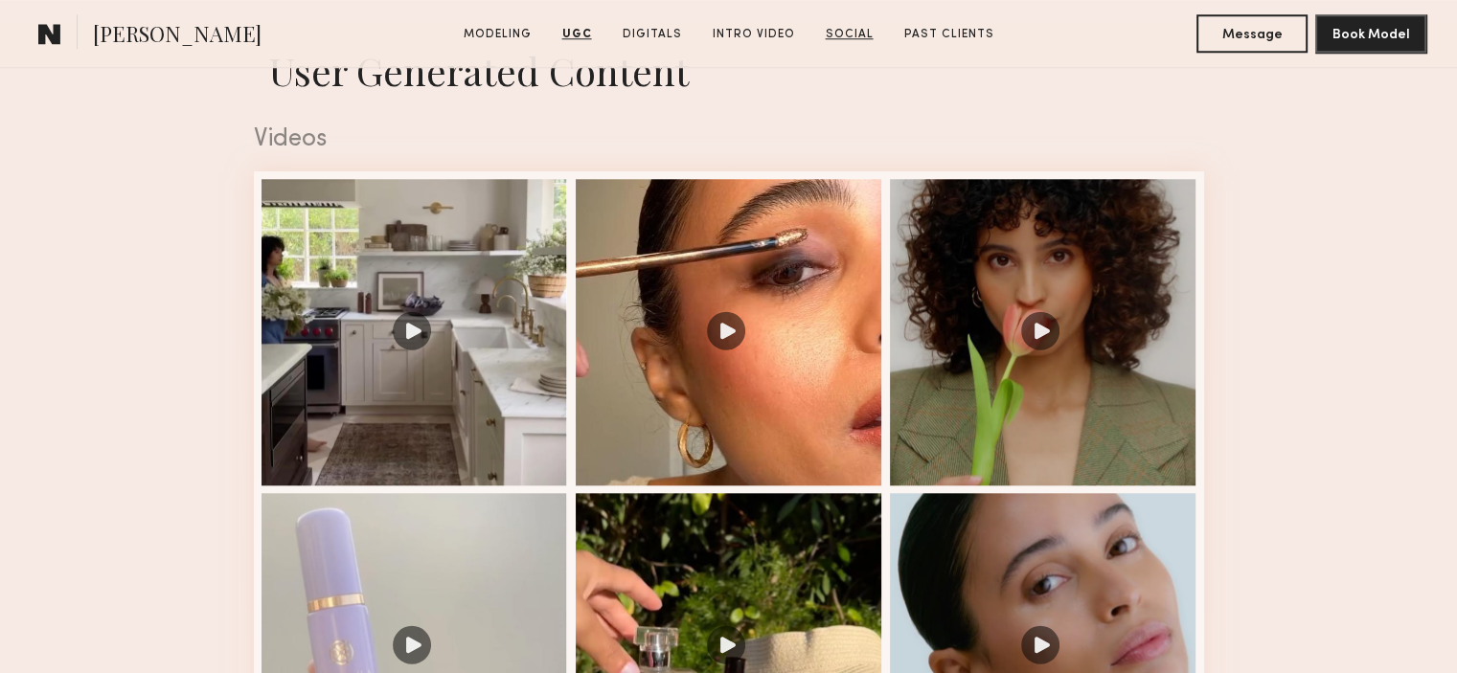
scroll to position [1781, 0]
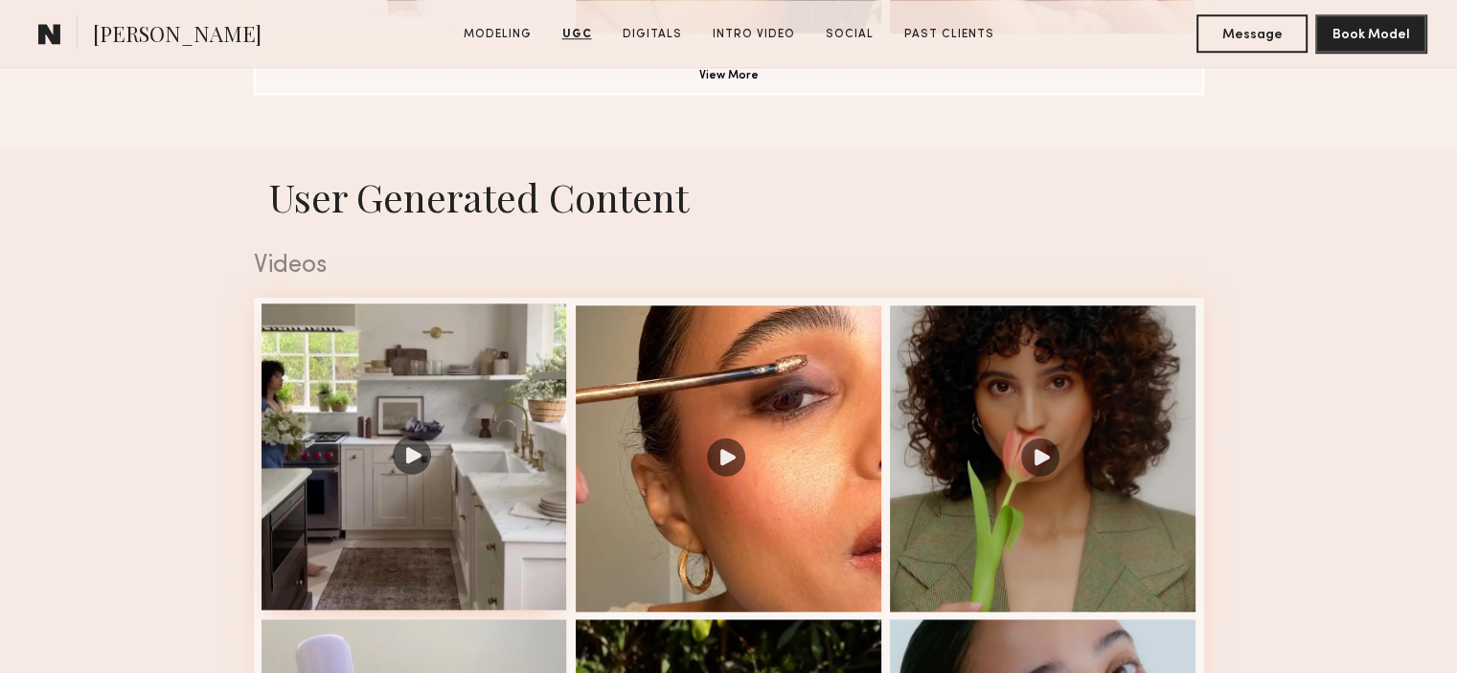
click at [430, 462] on div at bounding box center [414, 457] width 306 height 306
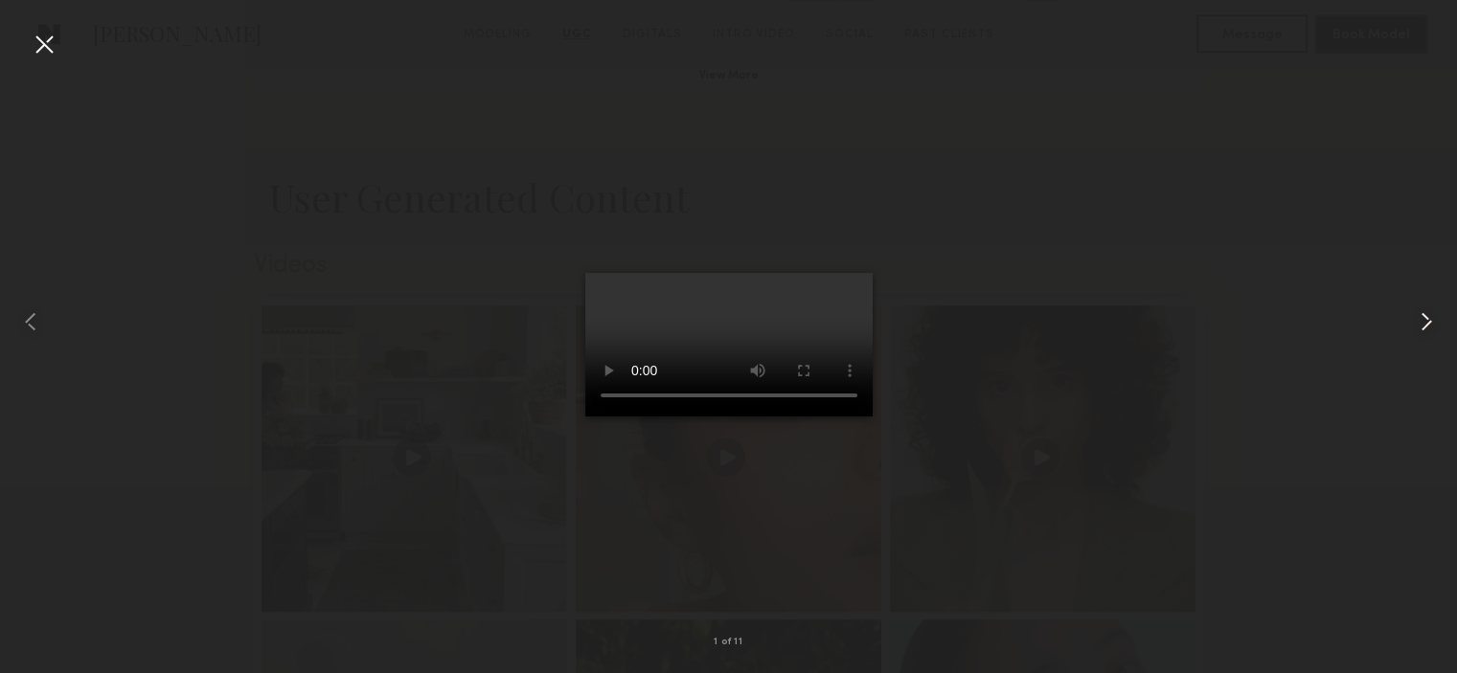
click at [1424, 331] on common-icon at bounding box center [1426, 321] width 31 height 31
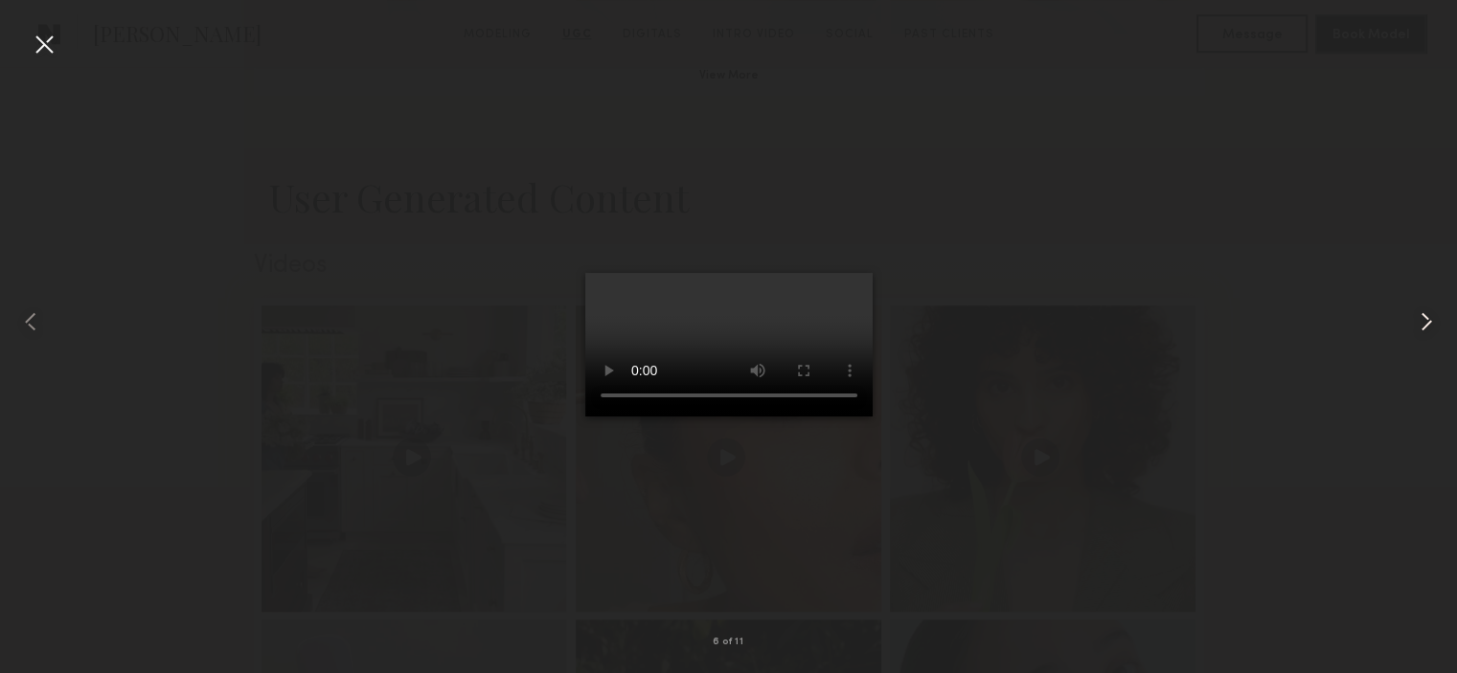
click at [1424, 331] on common-icon at bounding box center [1426, 321] width 31 height 31
click at [1429, 319] on common-icon at bounding box center [1426, 321] width 31 height 31
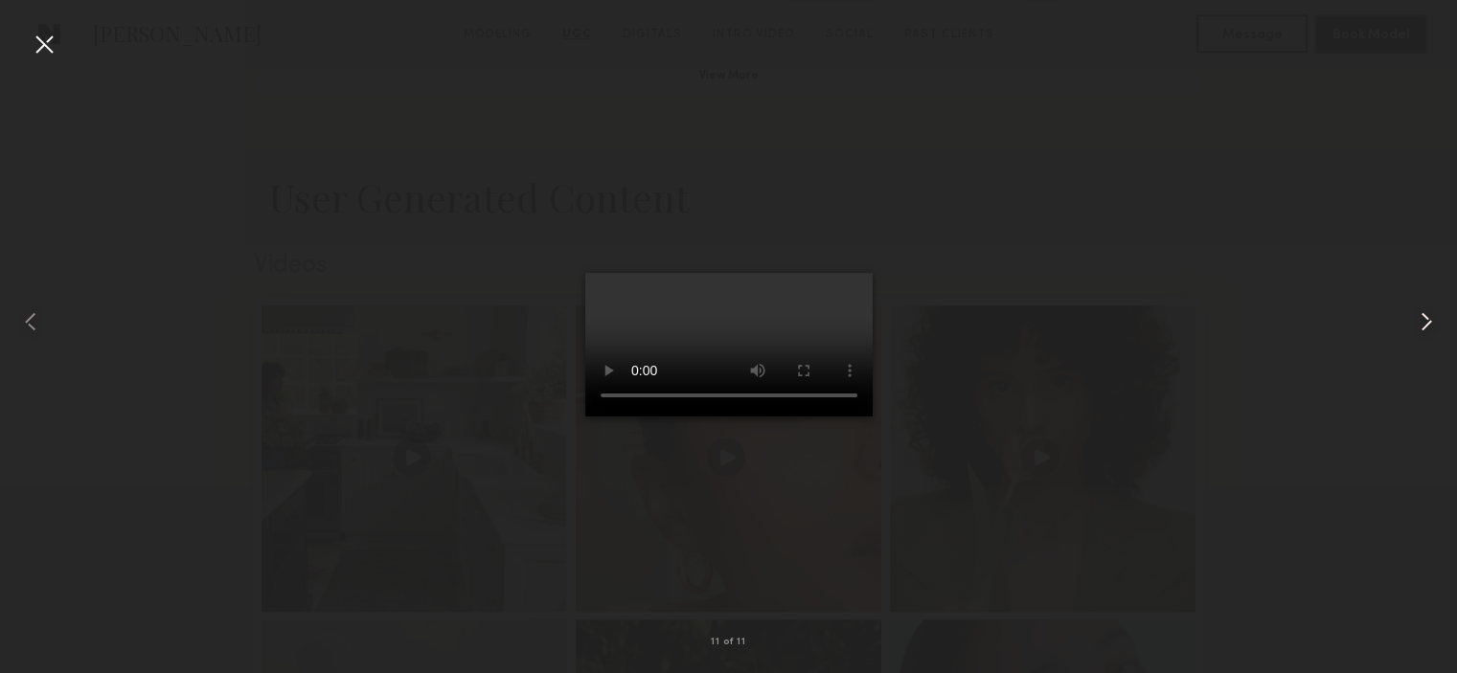
click at [1429, 319] on common-icon at bounding box center [1426, 321] width 31 height 31
click at [56, 49] on div at bounding box center [44, 44] width 31 height 31
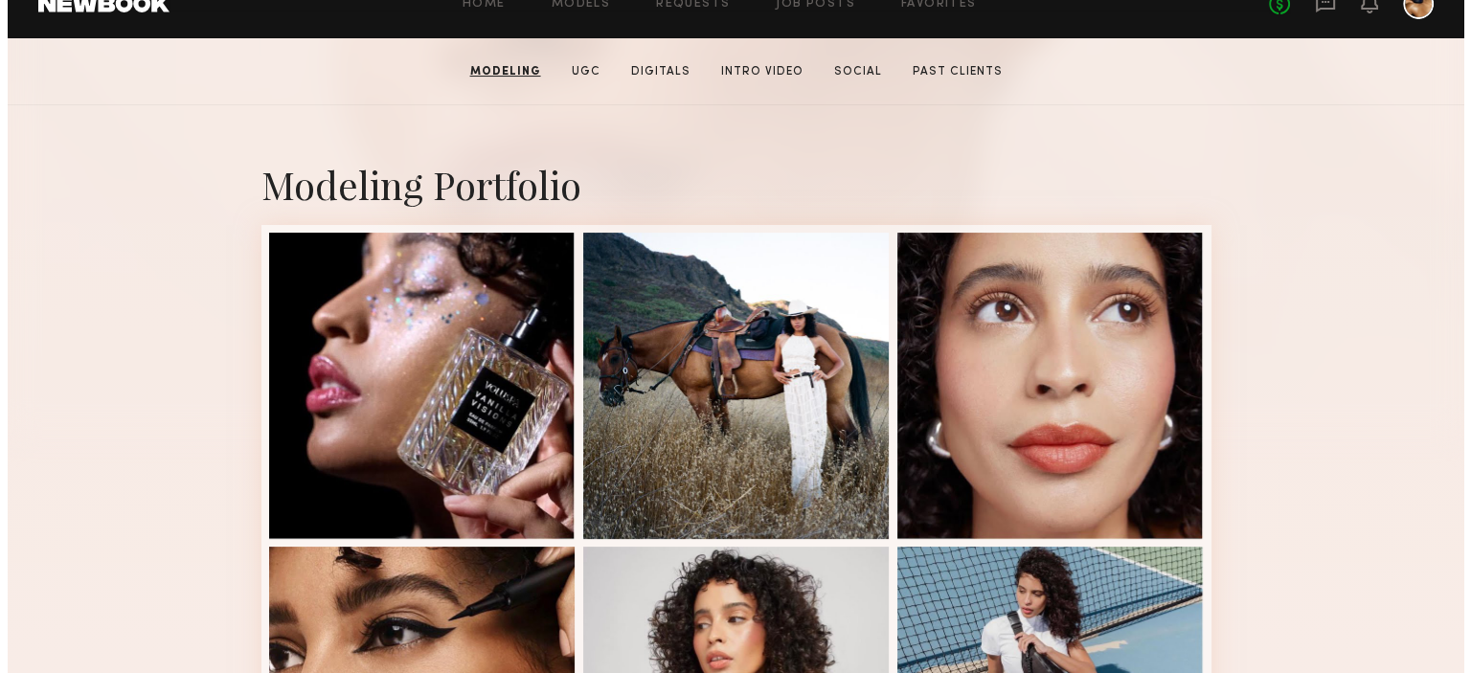
scroll to position [0, 0]
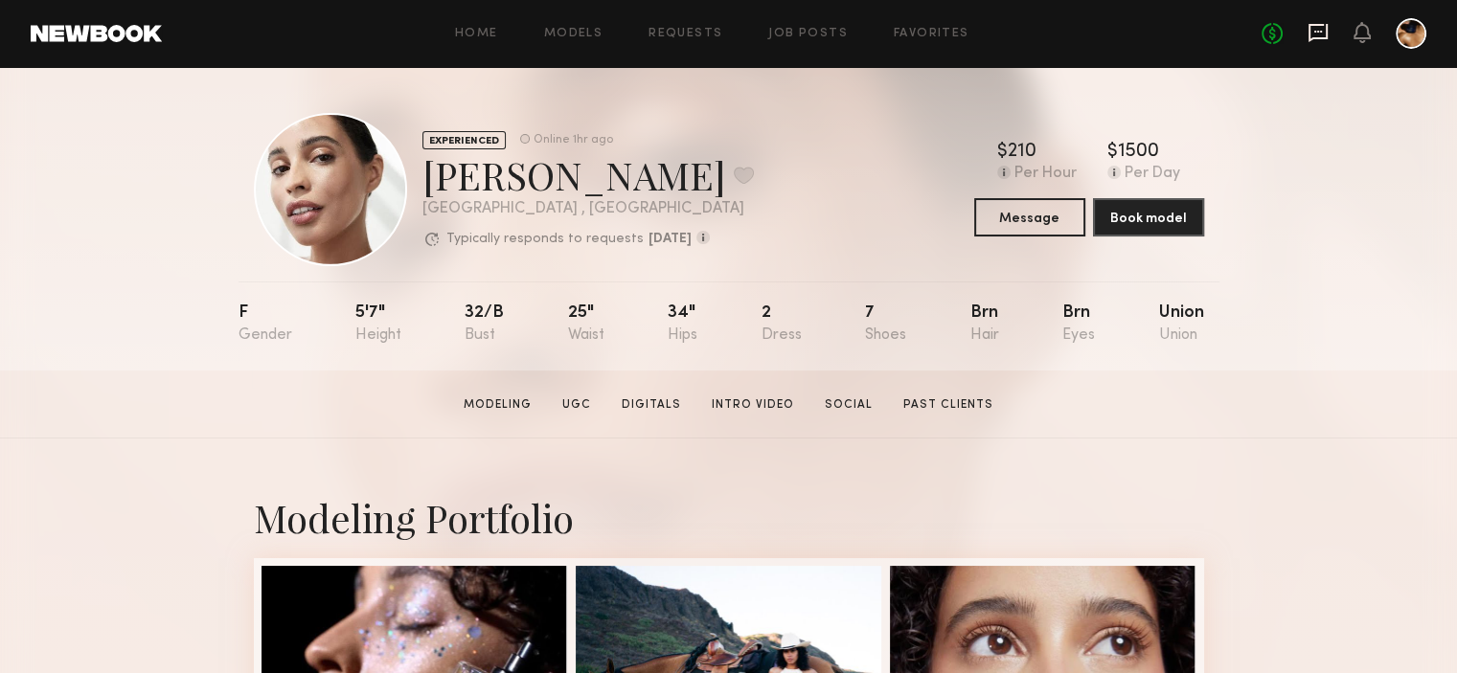
click at [1314, 35] on icon at bounding box center [1317, 32] width 21 height 21
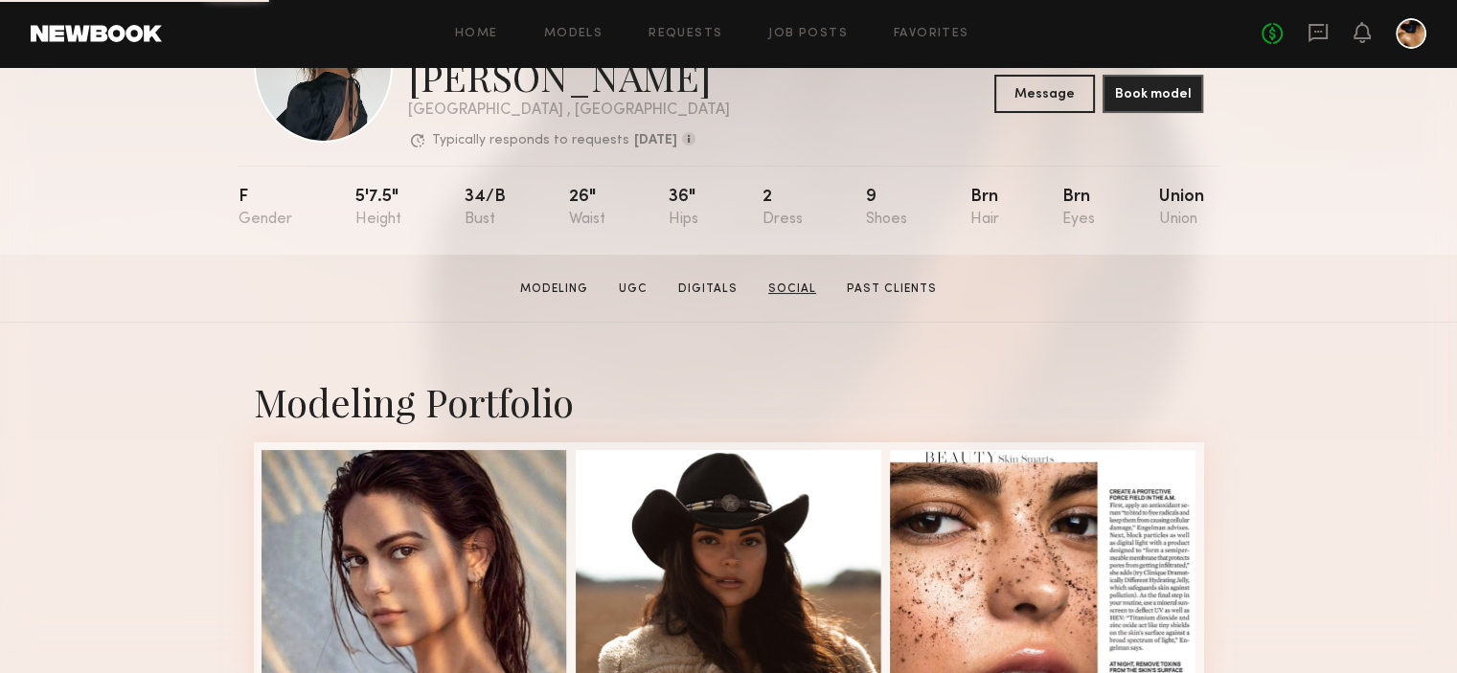
click at [797, 281] on link "Social" at bounding box center [791, 289] width 63 height 17
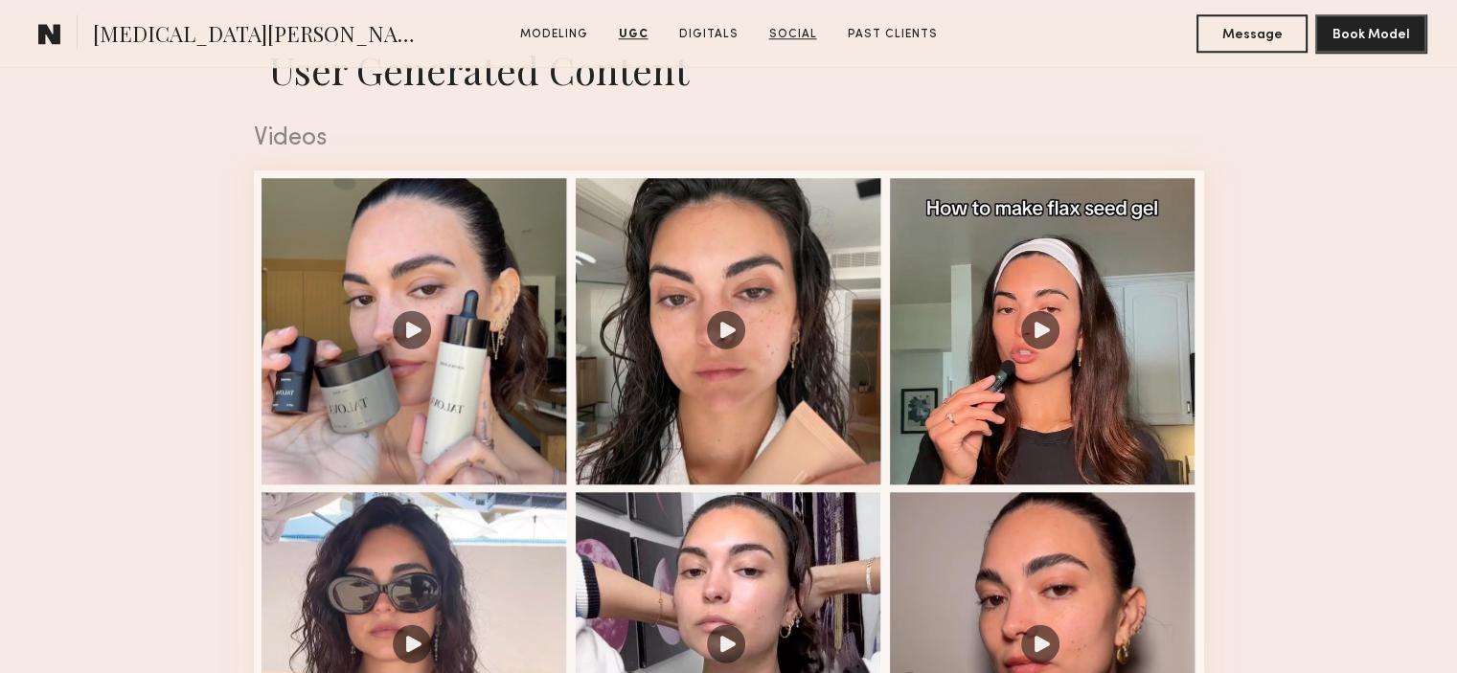
scroll to position [1922, 0]
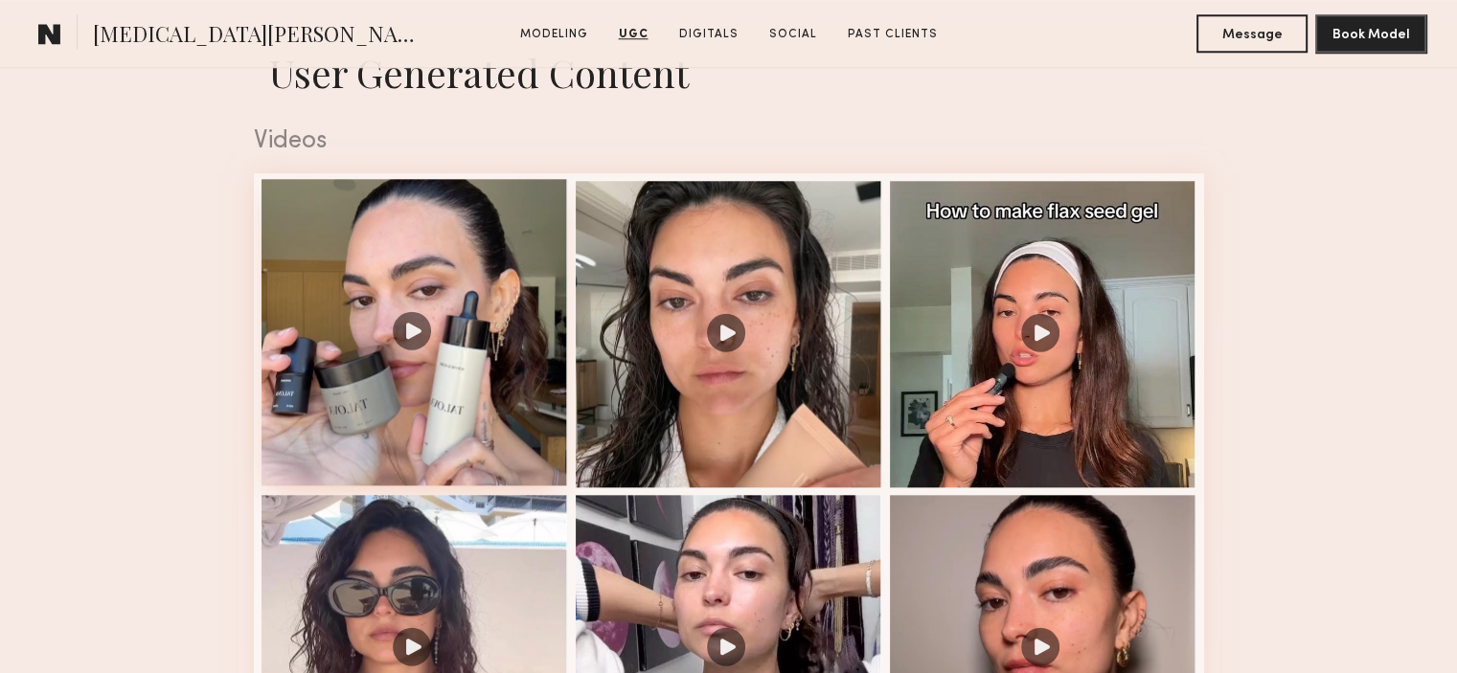
click at [419, 326] on div at bounding box center [414, 332] width 306 height 306
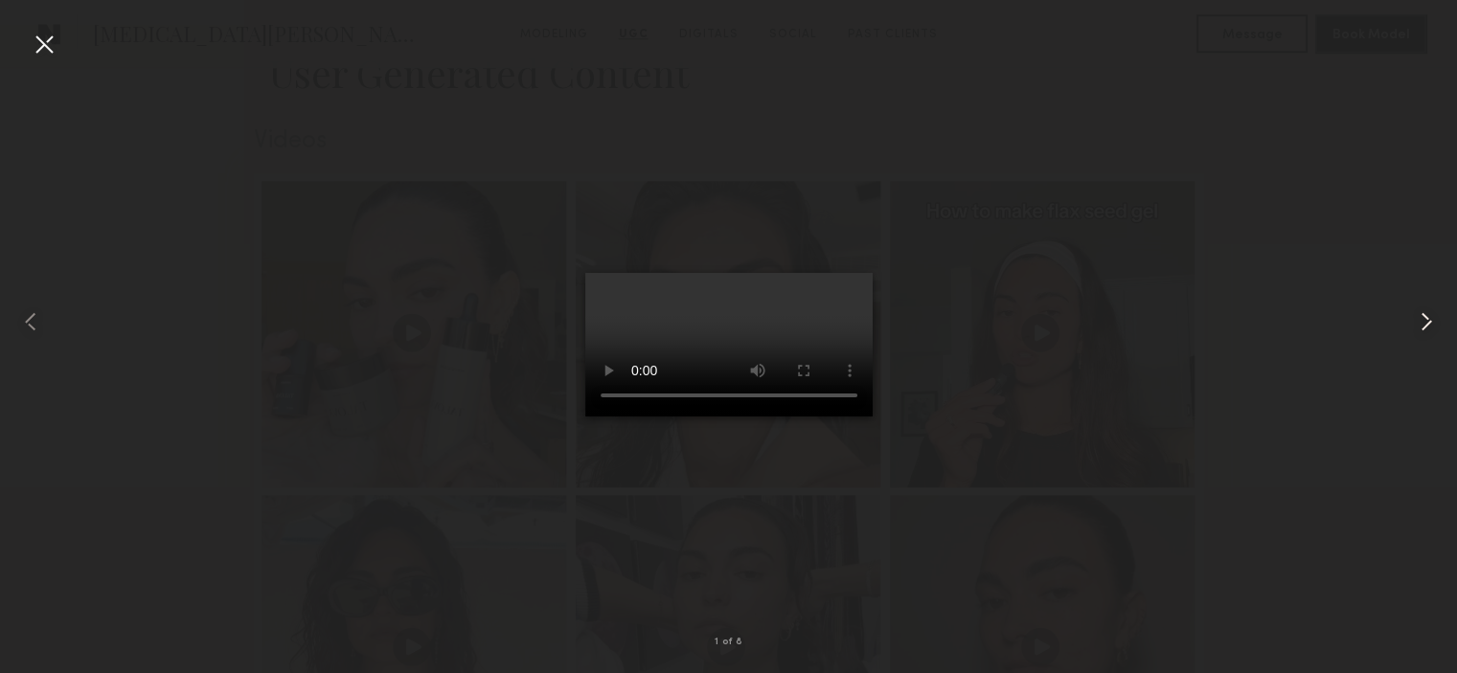
click at [1438, 313] on common-icon at bounding box center [1426, 321] width 31 height 31
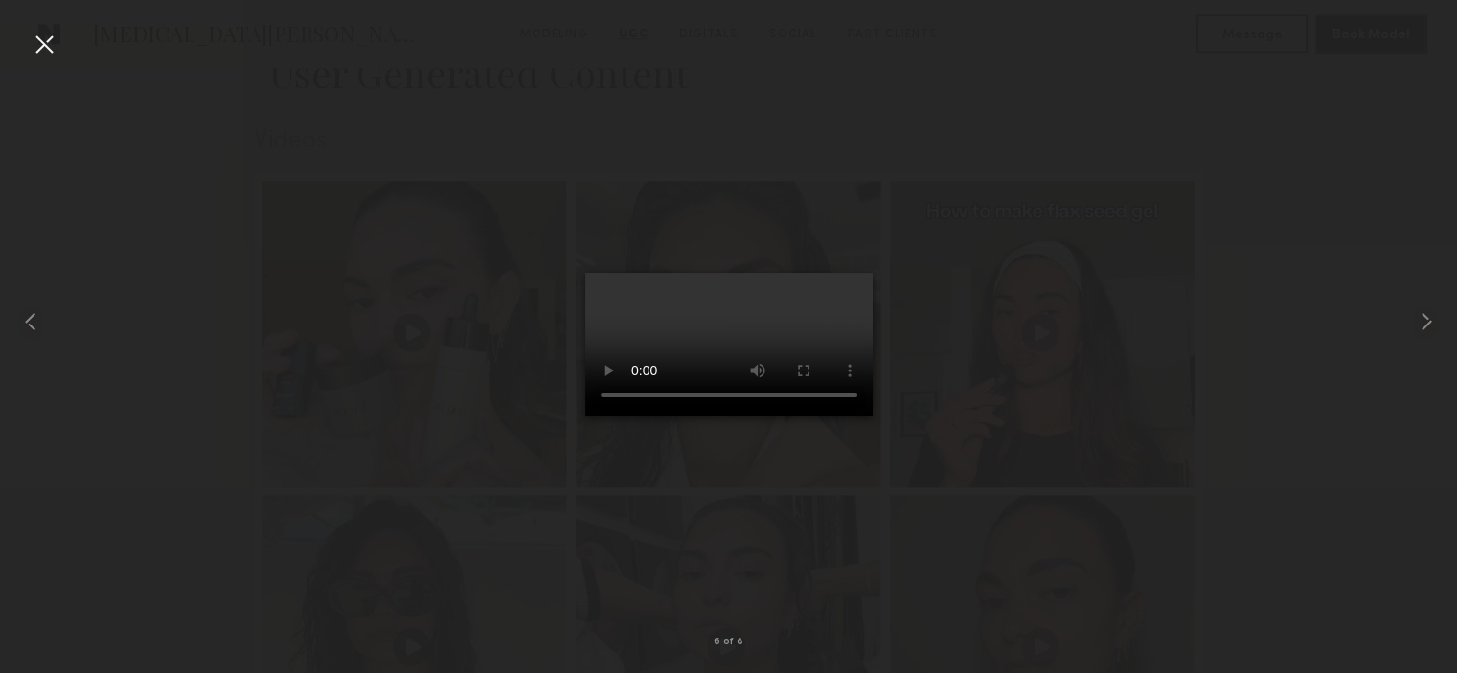
click at [1245, 470] on div at bounding box center [728, 321] width 1457 height 581
click at [43, 37] on div at bounding box center [44, 44] width 31 height 31
